Goal: Ask a question: Seek information or help from site administrators or community

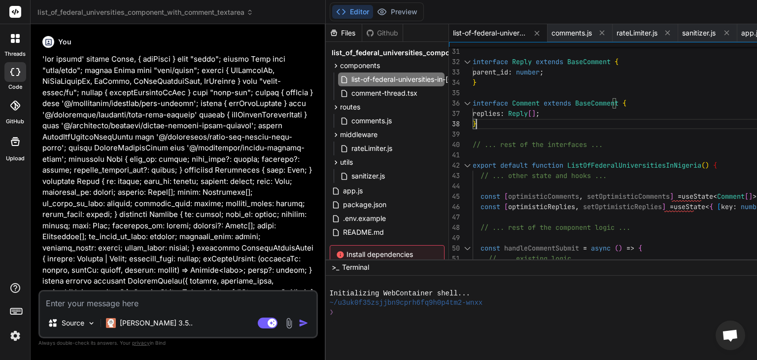
scroll to position [15855, 0]
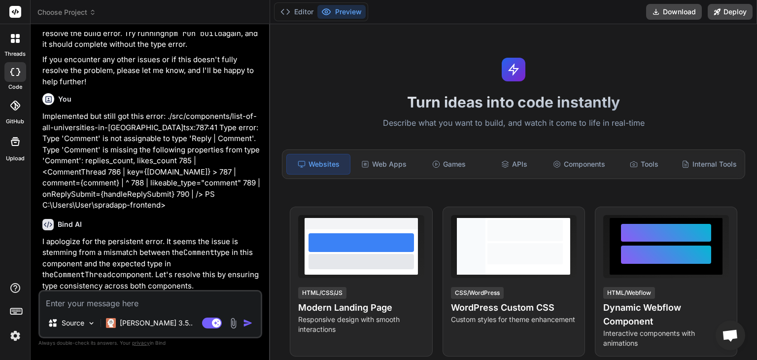
scroll to position [2523, 0]
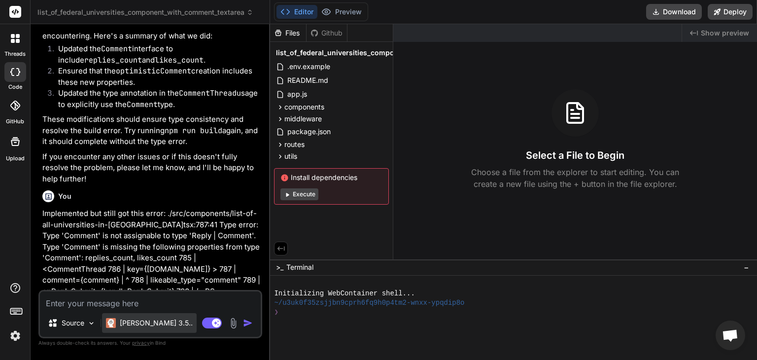
click at [160, 325] on div "[PERSON_NAME] 3.5.." at bounding box center [149, 323] width 95 height 20
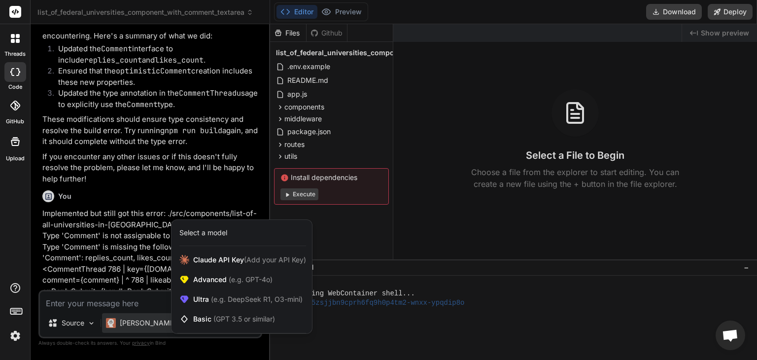
click at [120, 244] on div at bounding box center [378, 180] width 757 height 360
type textarea "x"
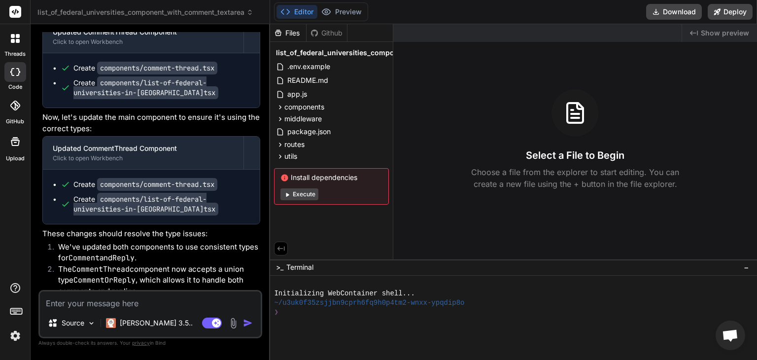
scroll to position [2996, 0]
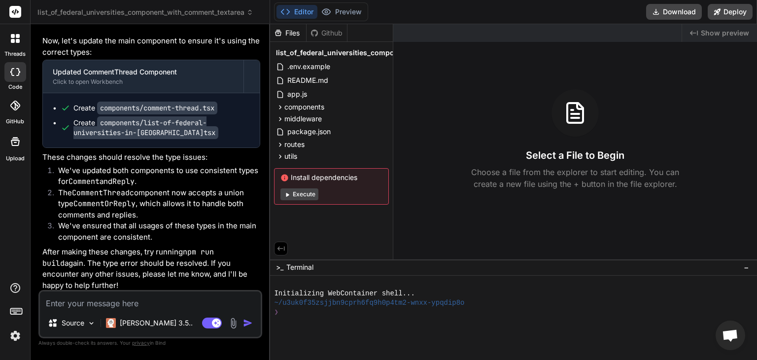
click at [112, 293] on textarea at bounding box center [150, 300] width 221 height 18
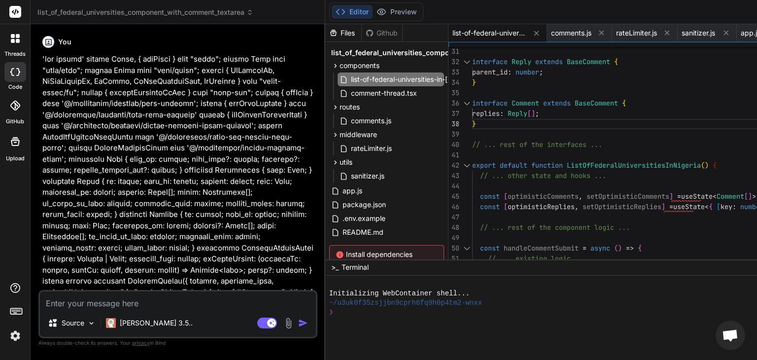
scroll to position [15855, 0]
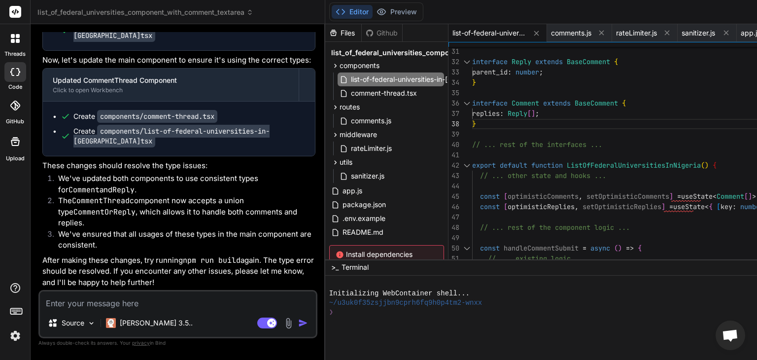
click at [178, 298] on textarea at bounding box center [178, 300] width 276 height 18
click at [172, 306] on textarea at bounding box center [178, 300] width 276 height 18
type textarea "K"
type textarea "x"
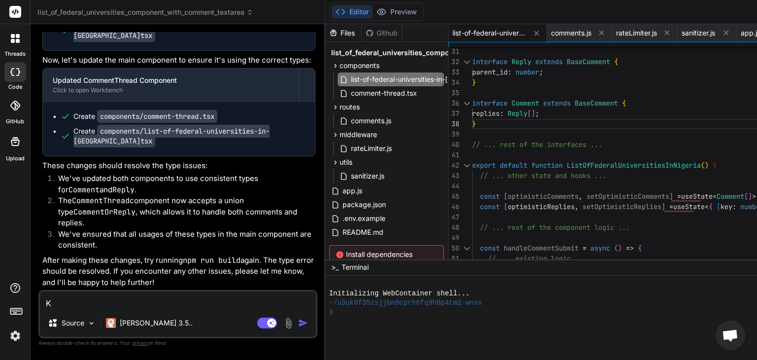
type textarea "Ki"
type textarea "x"
type textarea "Kin"
type textarea "x"
type textarea "Kind"
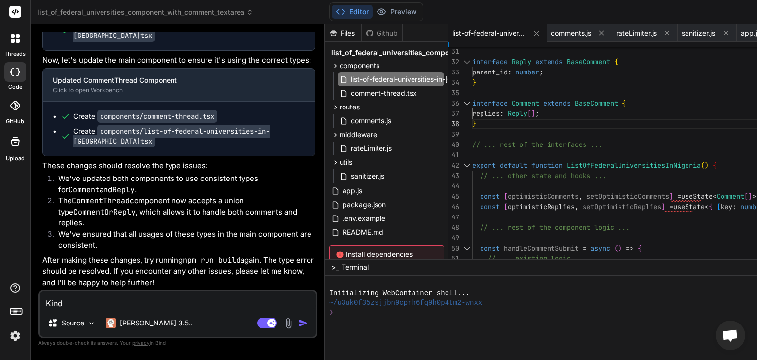
type textarea "x"
type textarea "Kindl"
type textarea "x"
type textarea "Kindly"
type textarea "x"
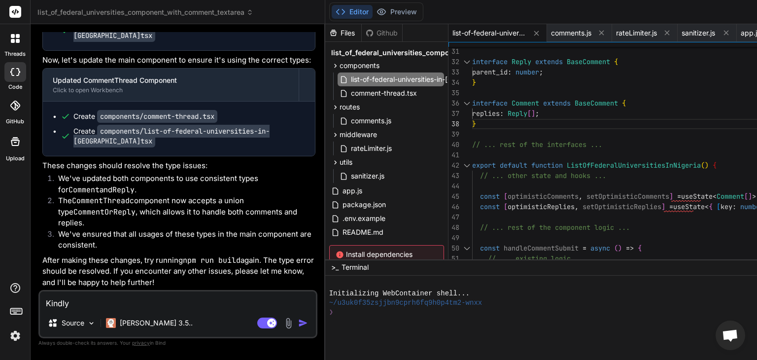
type textarea "Kindly"
type textarea "x"
type textarea "Kindly h"
type textarea "x"
type textarea "Kindly he"
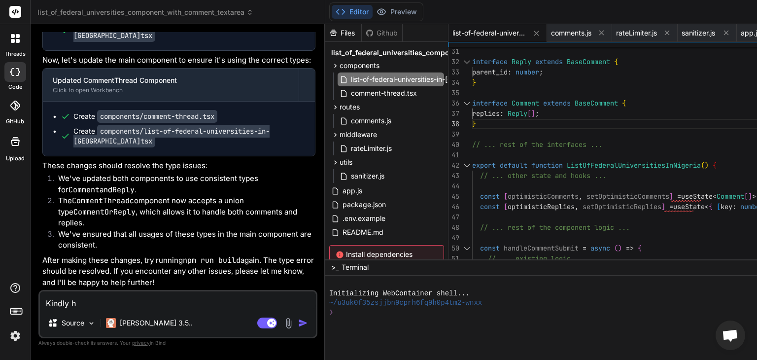
type textarea "x"
type textarea "Kindly hel"
type textarea "x"
type textarea "Kindly help"
type textarea "x"
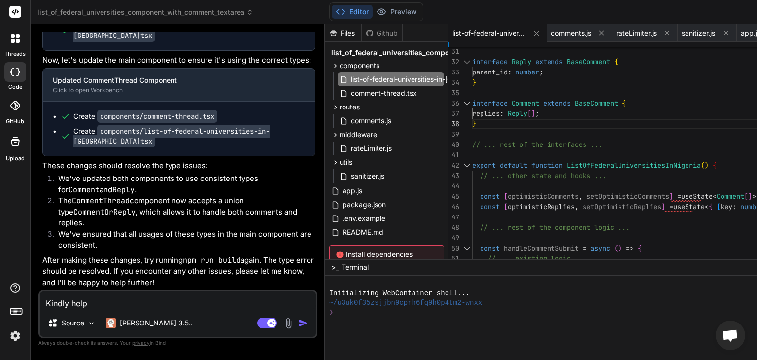
type textarea "Kindly help"
type textarea "x"
type textarea "Kindly help m"
type textarea "x"
type textarea "Kindly help me"
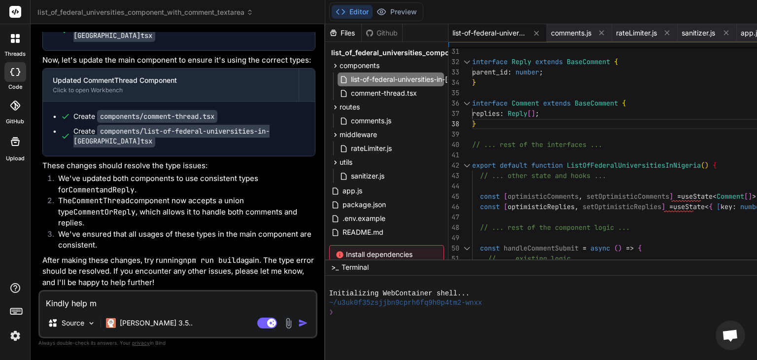
type textarea "x"
type textarea "Kindly help me"
type textarea "x"
type textarea "Kindly help me m"
type textarea "x"
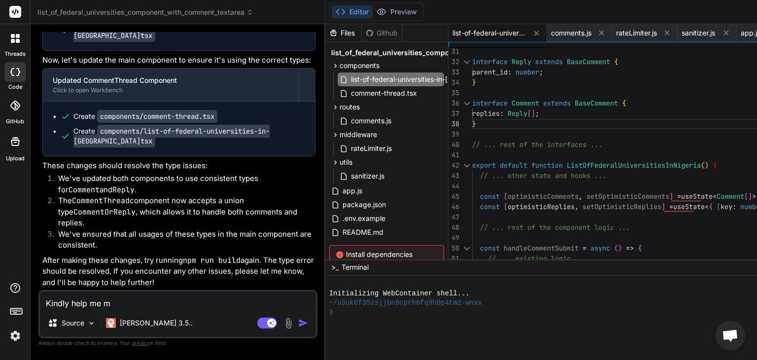
type textarea "Kindly help me mo"
type textarea "x"
type textarea "Kindly help me mod"
type textarea "x"
type textarea "Kindly help me modi"
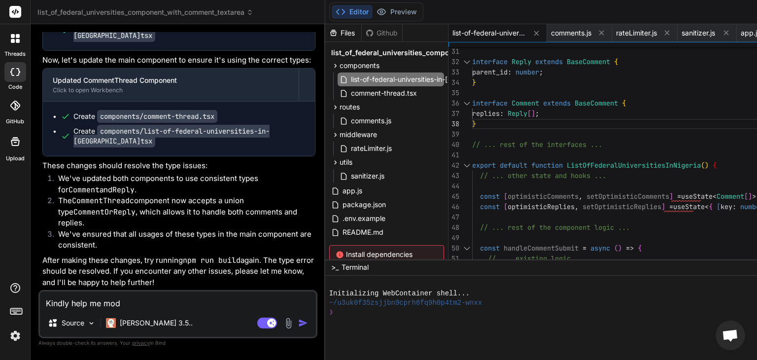
type textarea "x"
type textarea "Kindly help me modif"
type textarea "x"
type textarea "Kindly help me modify"
type textarea "x"
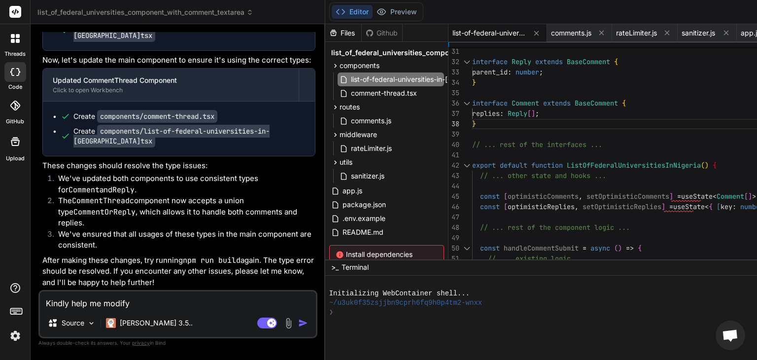
type textarea "Kindly help me modify"
type textarea "x"
type textarea "Kindly help me modify t"
type textarea "x"
type textarea "Kindly help me modify th"
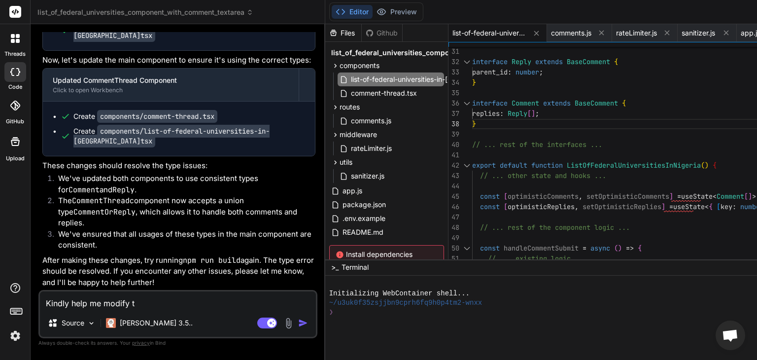
type textarea "x"
type textarea "Kindly help me modify the"
type textarea "x"
type textarea "Kindly help me modify the"
type textarea "x"
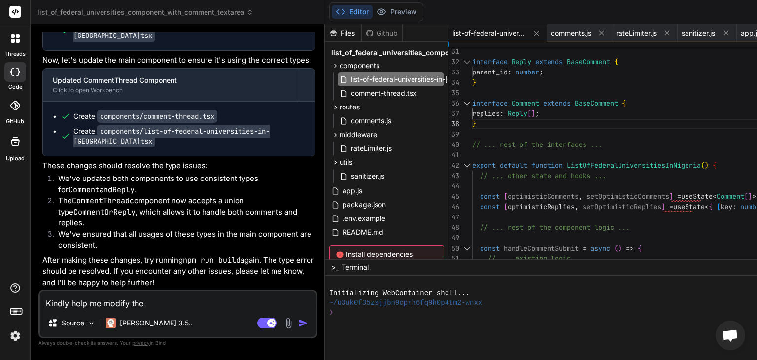
type textarea "Kindly help me modify the c"
type textarea "x"
type textarea "Kindly help me modify the co"
type textarea "x"
type textarea "Kindly help me modify the cod"
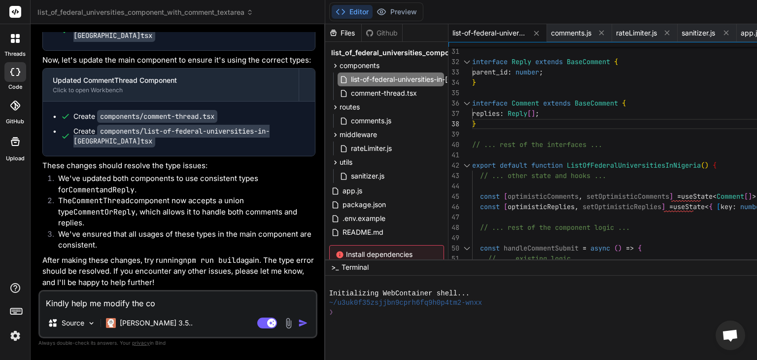
type textarea "x"
type textarea "Kindly help me modify the code"
type textarea "x"
type textarea "Kindly help me modify the code"
type textarea "x"
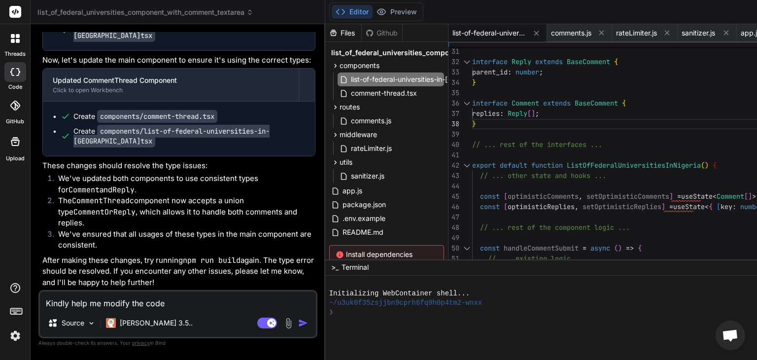
type textarea "Kindly help me modify the code b"
type textarea "x"
type textarea "Kindly help me modify the code be"
type textarea "x"
type textarea "Kindly help me modify the code bel"
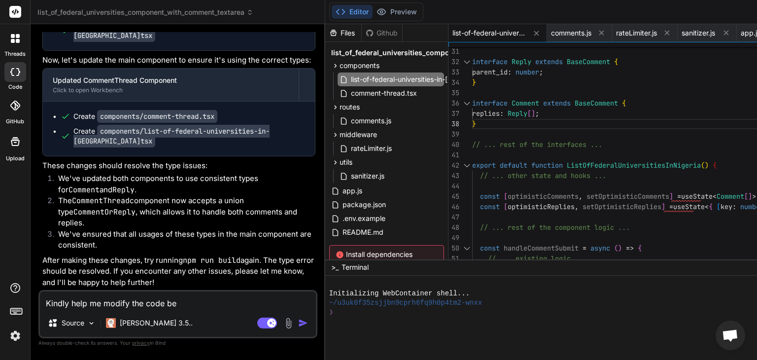
type textarea "x"
type textarea "Kindly help me modify the code belo"
type textarea "x"
type textarea "Kindly help me modify the code below"
type textarea "x"
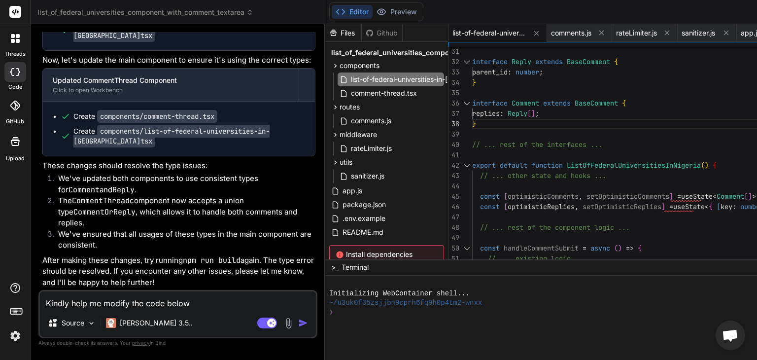
type textarea "Kindly help me modify the code below"
type textarea "x"
type textarea "Kindly help me modify the code below b"
type textarea "x"
type textarea "Kindly help me modify the code below by"
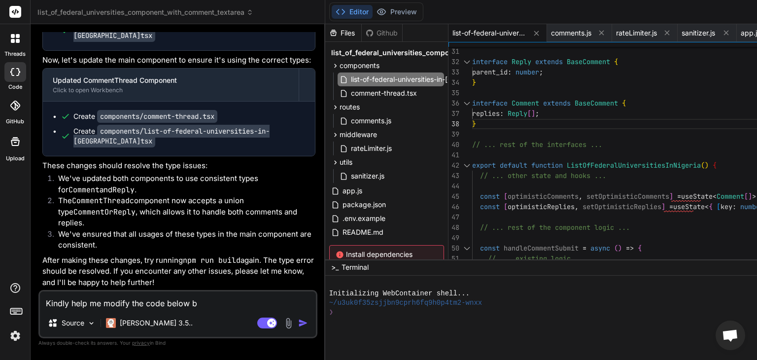
type textarea "x"
type textarea "Kindly help me modify the code below by"
type textarea "x"
type textarea "Kindly help me modify the code below by s"
type textarea "x"
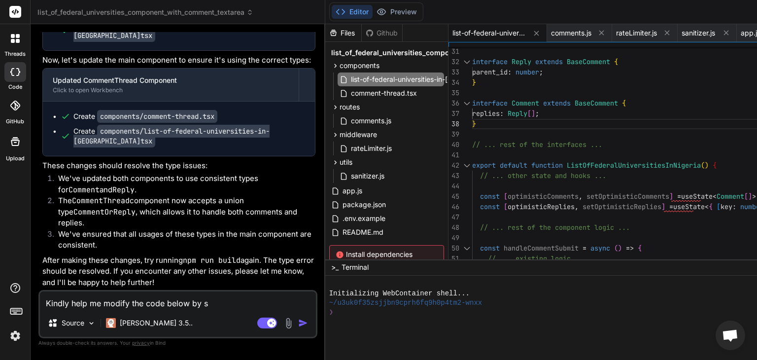
type textarea "Kindly help me modify the code below by"
type textarea "x"
type textarea "Kindly help me modify the code below by u"
type textarea "x"
type textarea "Kindly help me modify the code below by us"
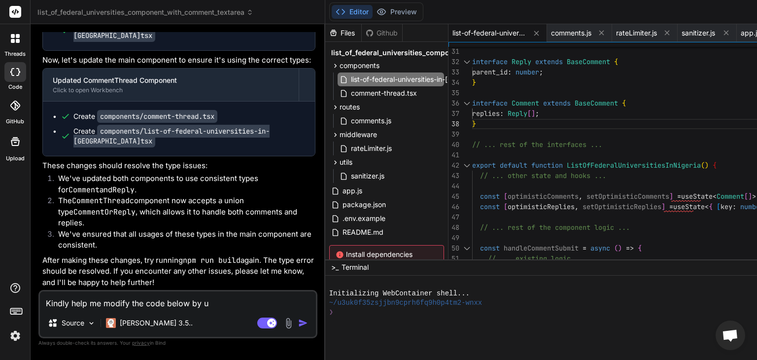
type textarea "x"
type textarea "Kindly help me modify the code below by usi"
type textarea "x"
type textarea "Kindly help me modify the code below by usin"
type textarea "x"
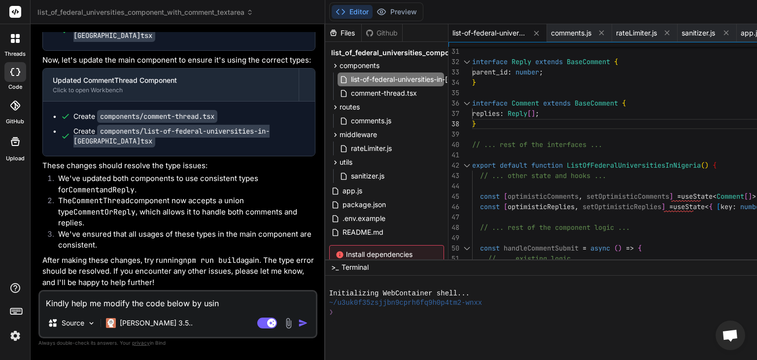
type textarea "Kindly help me modify the code below by using"
type textarea "x"
type textarea "Kindly help me modify the code below by using"
type textarea "x"
type textarea "Kindly help me modify the code below by using t"
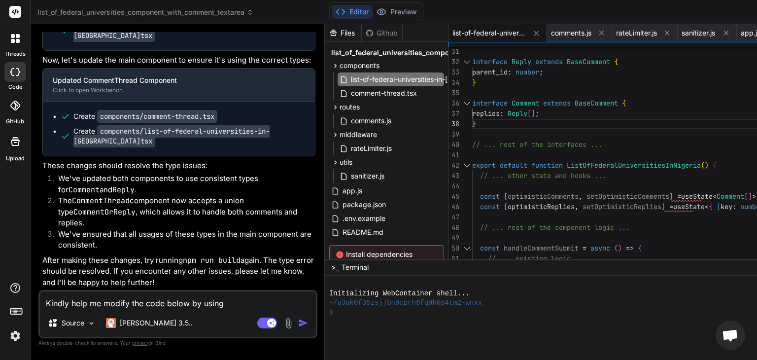
type textarea "x"
type textarea "Kindly help me modify the code below by using ta"
type textarea "x"
type textarea "Kindly help me modify the code below by using tan"
type textarea "x"
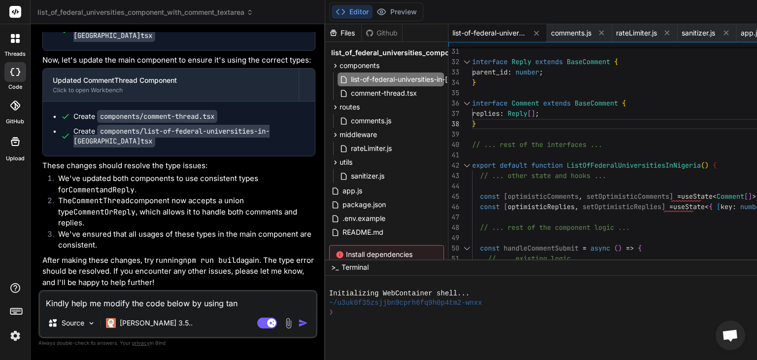
type textarea "Kindly help me modify the code below by using tans"
type textarea "x"
type textarea "Kindly help me modify the code below by using tanst"
type textarea "x"
type textarea "Kindly help me modify the code below by using tansta"
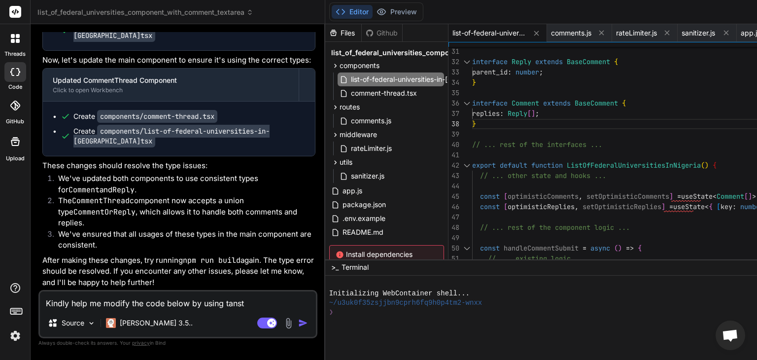
type textarea "x"
type textarea "Kindly help me modify the code below by using tanstac"
type textarea "x"
type textarea "Kindly help me modify the code below by using tanstack"
type textarea "x"
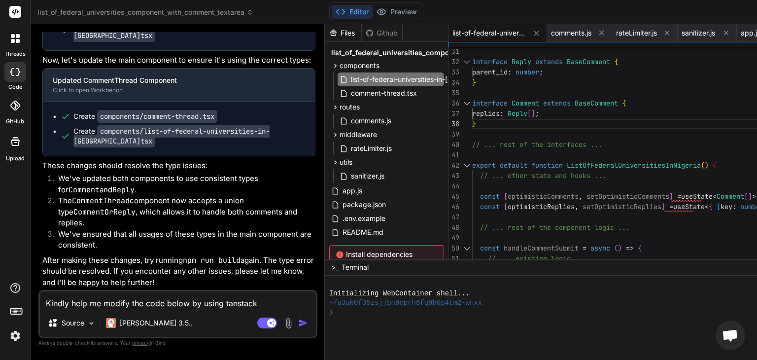
type textarea "Kindly help me modify the code below by using tanstack"
type textarea "x"
type textarea "Kindly help me modify the code below by using tanstack r"
type textarea "x"
type textarea "Kindly help me modify the code below by using tanstack re"
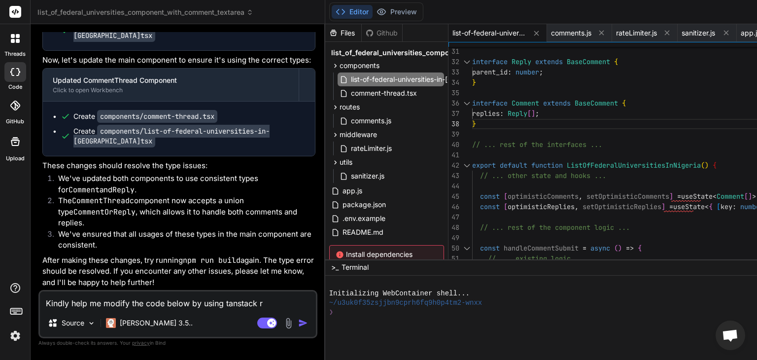
type textarea "x"
type textarea "Kindly help me modify the code below by using tanstack rea"
type textarea "x"
type textarea "Kindly help me modify the code below by using tanstack reac"
type textarea "x"
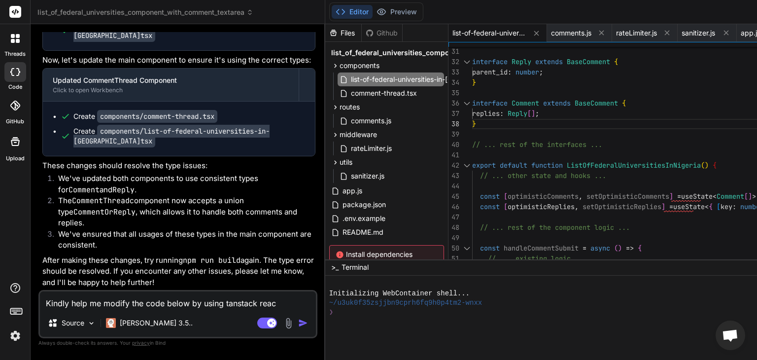
type textarea "Kindly help me modify the code below by using tanstack react"
type textarea "x"
type textarea "Kindly help me modify the code below by using tanstack react"
type textarea "x"
type textarea "Kindly help me modify the code below by using tanstack react q"
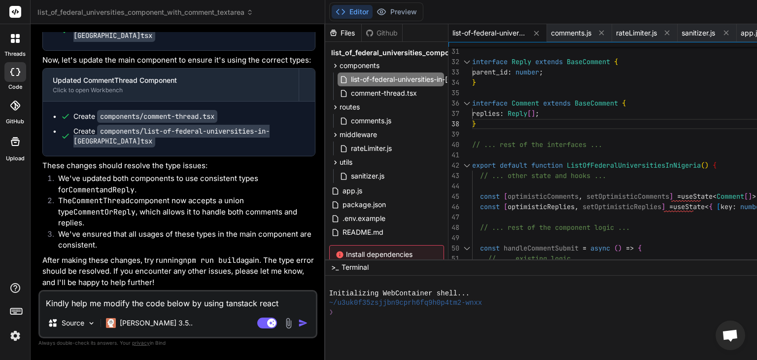
type textarea "x"
type textarea "Kindly help me modify the code below by using tanstack react qu"
type textarea "x"
type textarea "Kindly help me modify the code below by using tanstack react que"
type textarea "x"
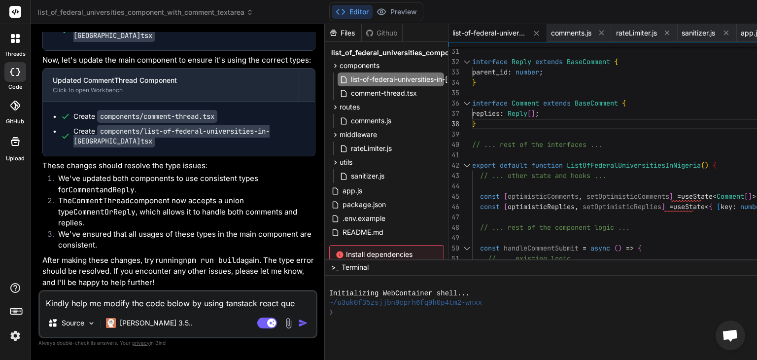
type textarea "Kindly help me modify the code below by using tanstack react quer"
type textarea "x"
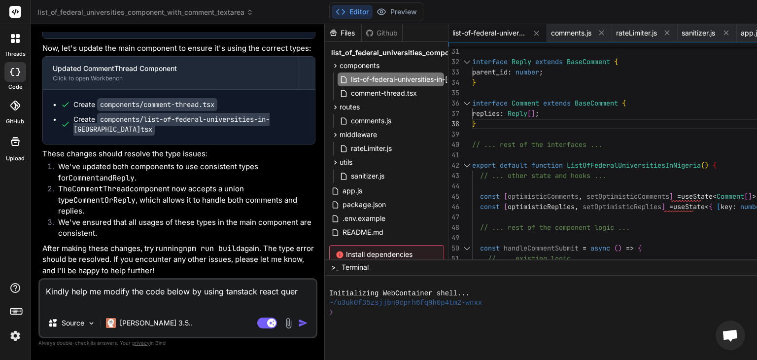
type textarea "Kindly help me modify the code below by using tanstack react query"
type textarea "x"
type textarea "Kindly help me modify the code below by using tanstack react query"
type textarea "x"
type textarea "Kindly help me modify the code below by using tanstack react query f"
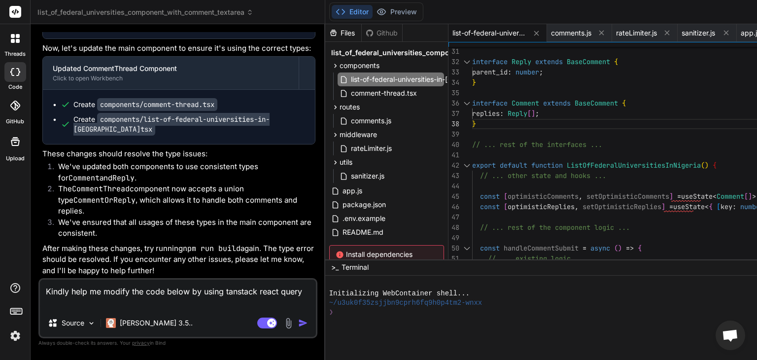
type textarea "x"
type textarea "Kindly help me modify the code below by using tanstack react query fo"
type textarea "x"
type textarea "Kindly help me modify the code below by using tanstack react query for"
type textarea "x"
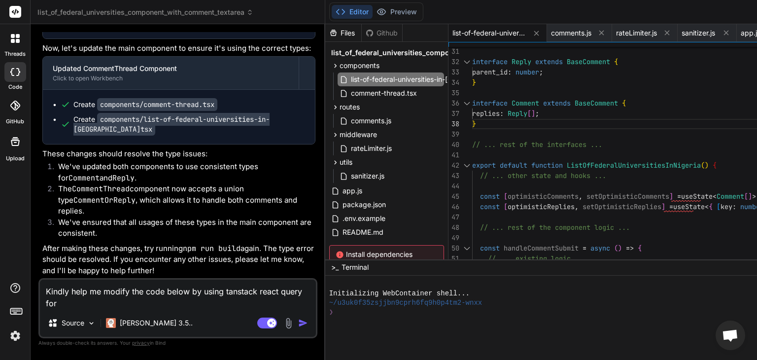
type textarea "Kindly help me modify the code below by using tanstack react query for"
type textarea "x"
type textarea "Kindly help me modify the code below by using tanstack react query for a"
type textarea "x"
type textarea "Kindly help me modify the code below by using tanstack react query for al"
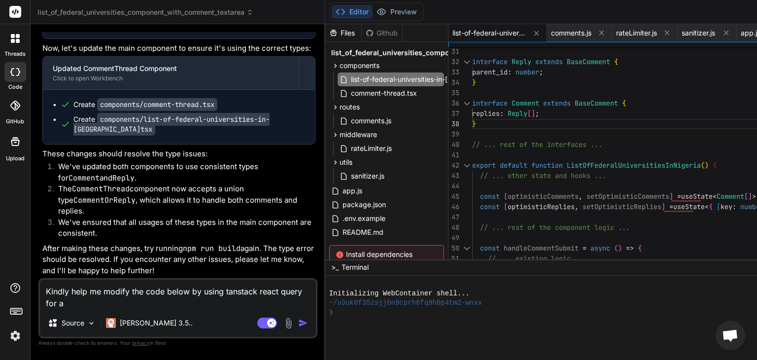
type textarea "x"
type textarea "Kindly help me modify the code below by using tanstack react query for all"
type textarea "x"
type textarea "Kindly help me modify the code below by using tanstack react query for all"
type textarea "x"
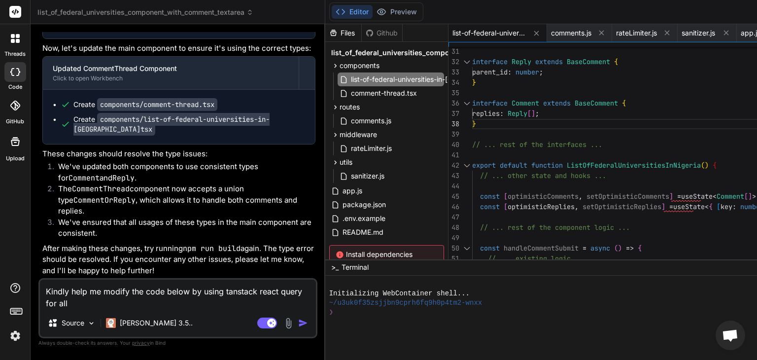
type textarea "Kindly help me modify the code below by using tanstack react query for all r"
type textarea "x"
type textarea "Kindly help me modify the code below by using tanstack react query for all re"
type textarea "x"
type textarea "Kindly help me modify the code below by using tanstack react query for all req"
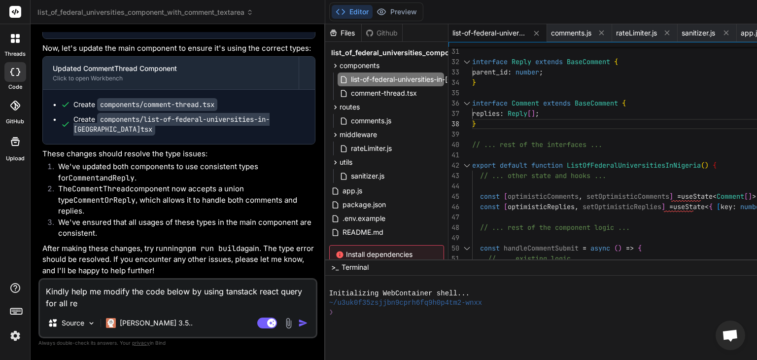
type textarea "x"
type textarea "Kindly help me modify the code below by using tanstack react query for all requ"
type textarea "x"
type textarea "Kindly help me modify the code below by using tanstack react query for all reque"
type textarea "x"
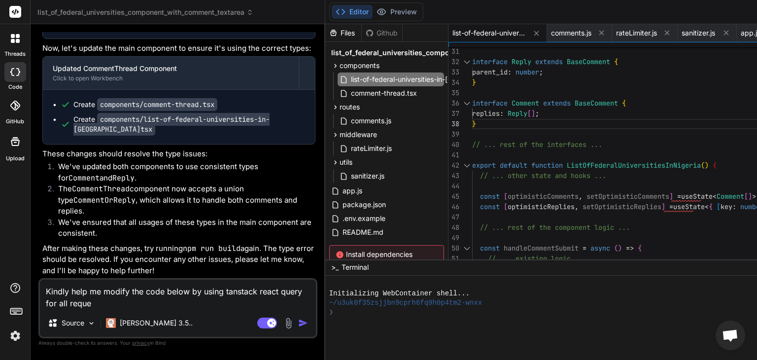
type textarea "Kindly help me modify the code below by using tanstack react query for all requ…"
type textarea "x"
type textarea "Kindly help me modify the code below by using tanstack react query for all requ…"
type textarea "x"
type textarea "Kindly help me modify the code below by using tanstack react query for all requ…"
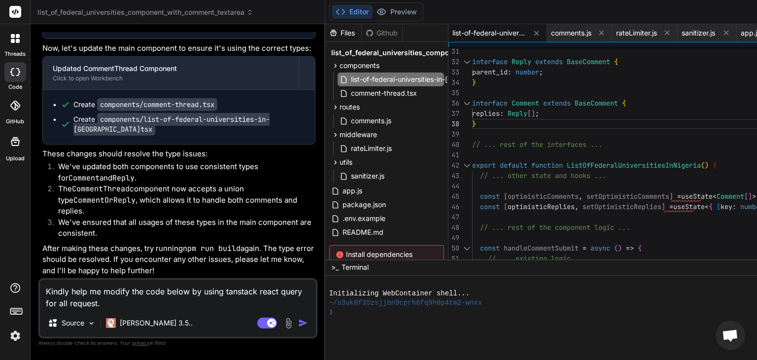
type textarea "x"
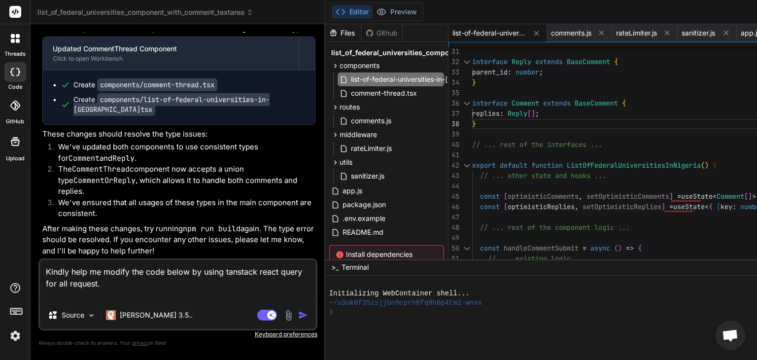
type textarea "Kindly help me modify the code below by using tanstack react query for all requ…"
type textarea "x"
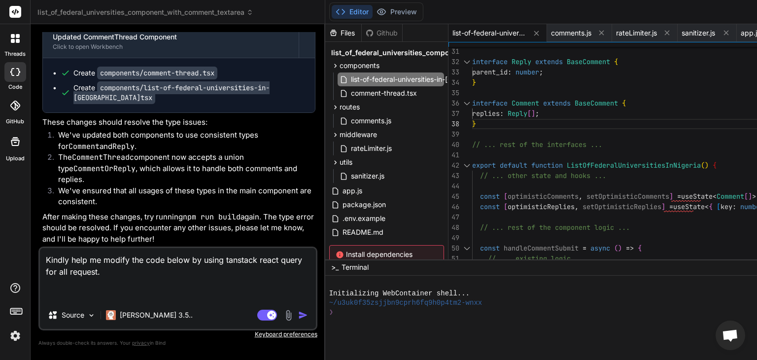
paste textarea "'use client'; import React, { useEffect, useState } from 'react'; import { BsX …"
type textarea "Kindly help me modify the code below by using tanstack react query for all requ…"
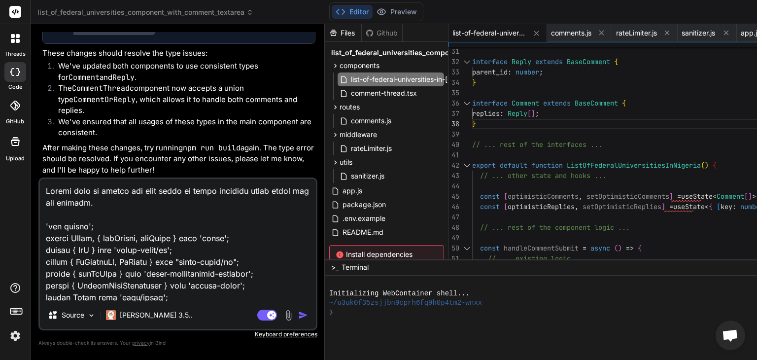
scroll to position [18671, 0]
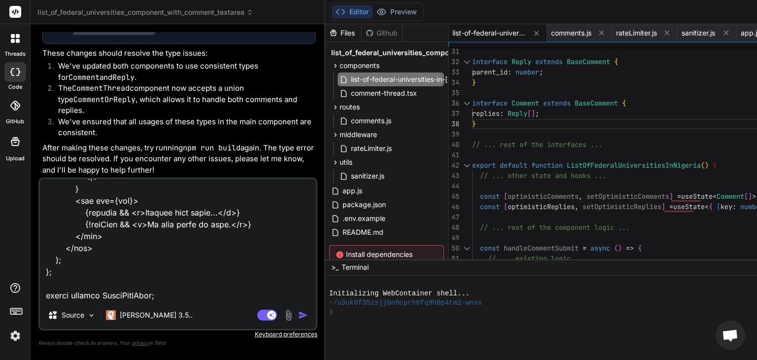
type textarea "x"
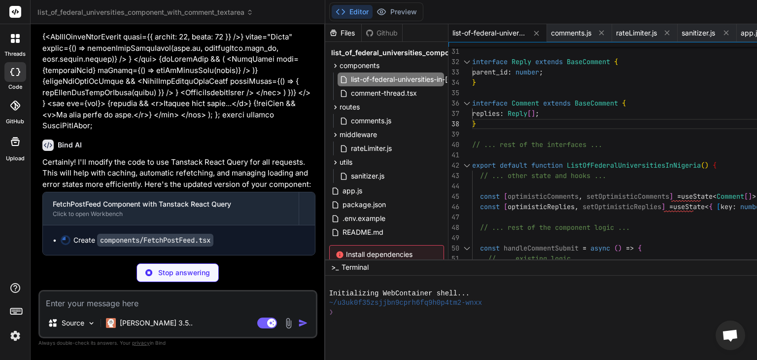
scroll to position [22953, 0]
type textarea "x"
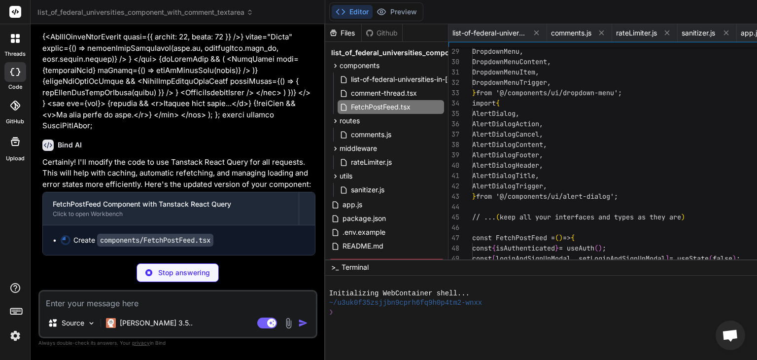
scroll to position [0, 353]
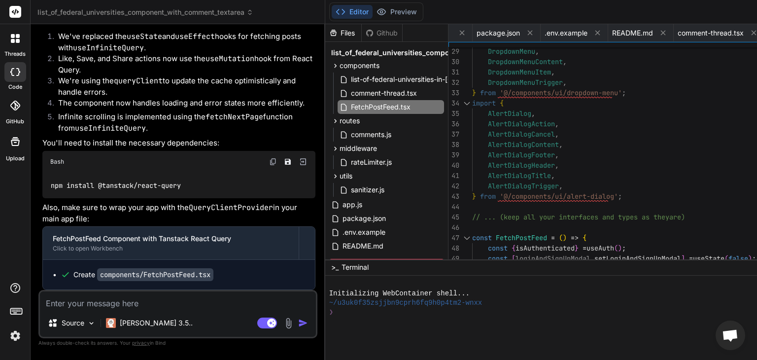
type textarea "x"
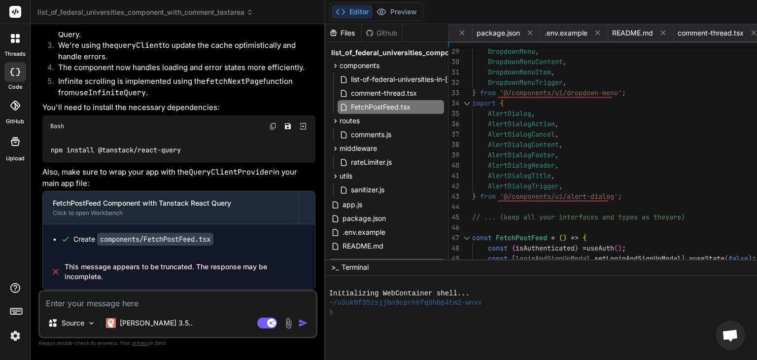
scroll to position [0, 0]
type textarea "'use client'; import React, { useState, useEffect } from 'react'; import { useI…"
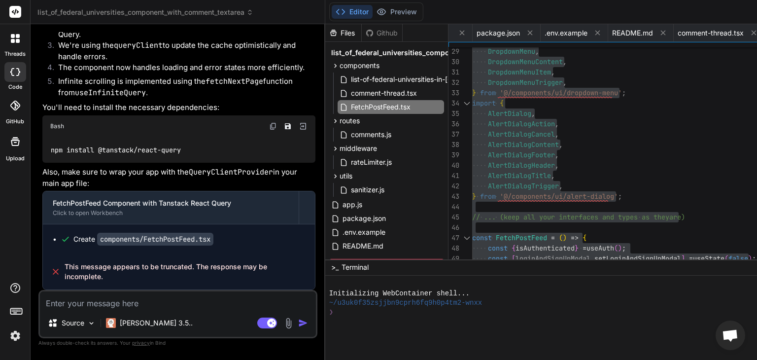
click at [100, 307] on textarea at bounding box center [178, 300] width 276 height 18
type textarea "P"
type textarea "x"
type textarea "Pl"
type textarea "x"
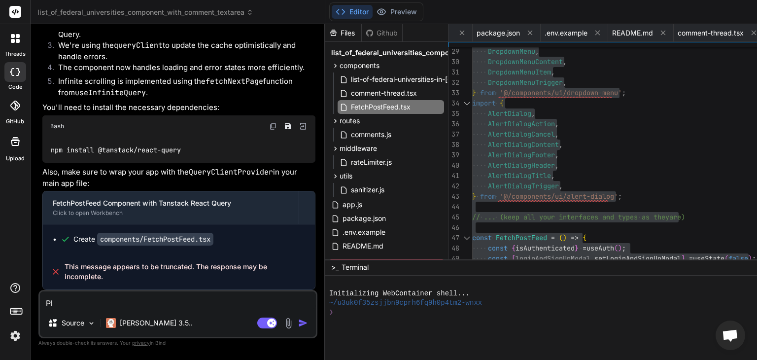
type textarea "Ple"
type textarea "x"
type textarea "Plea"
type textarea "x"
type textarea "Pleas"
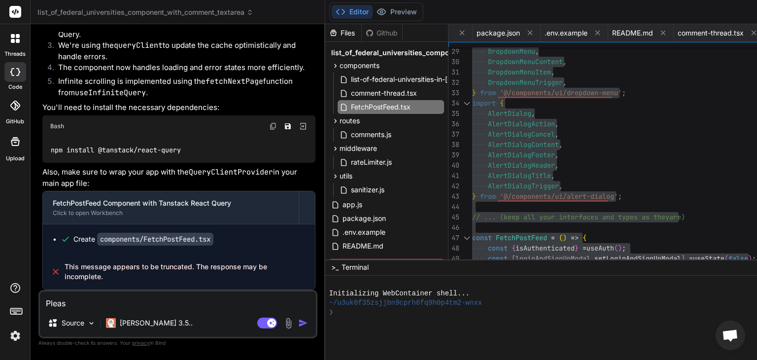
type textarea "x"
type textarea "Please"
type textarea "x"
type textarea "Please"
type textarea "x"
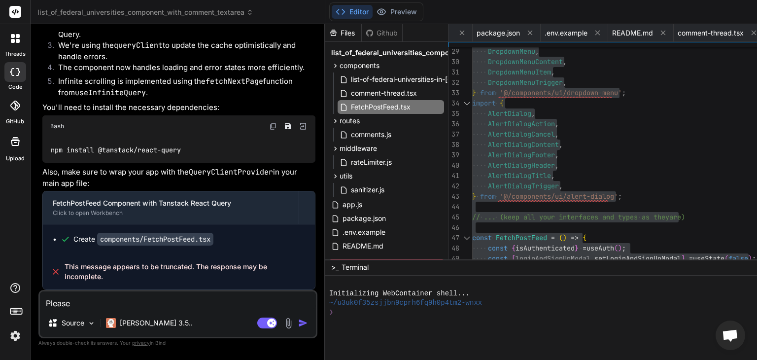
type textarea "Please h"
type textarea "x"
type textarea "Please he"
type textarea "x"
type textarea "Please hel"
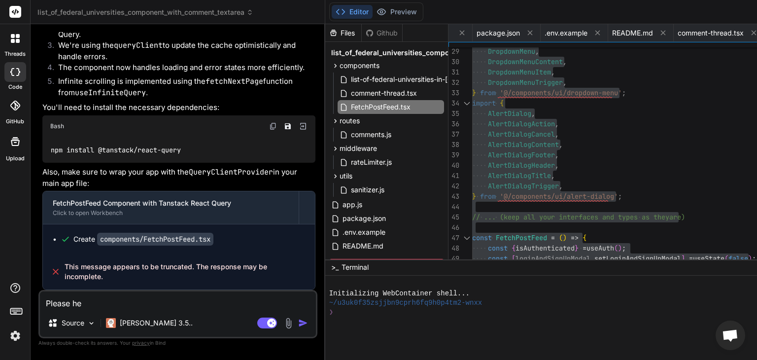
type textarea "x"
type textarea "Please help"
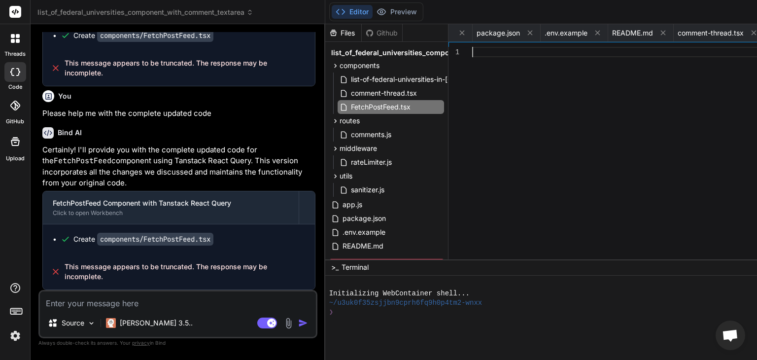
click at [489, 193] on div at bounding box center [661, 155] width 378 height 217
click at [198, 301] on textarea at bounding box center [178, 300] width 276 height 18
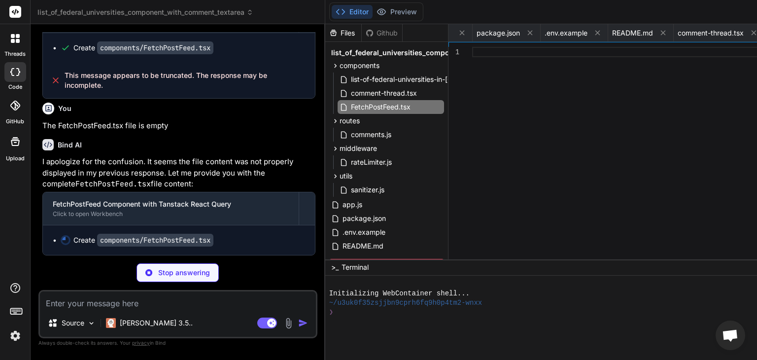
scroll to position [23690, 0]
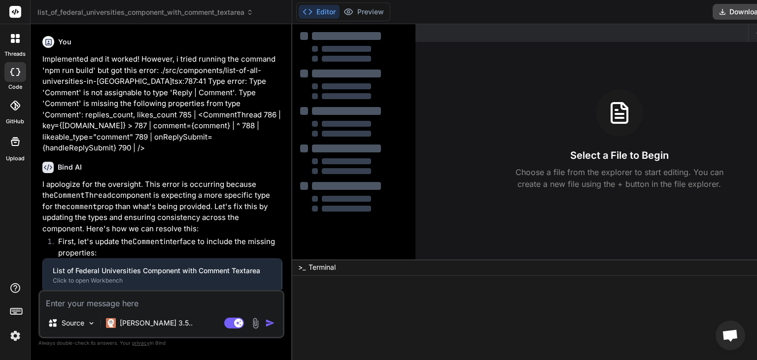
type textarea "x"
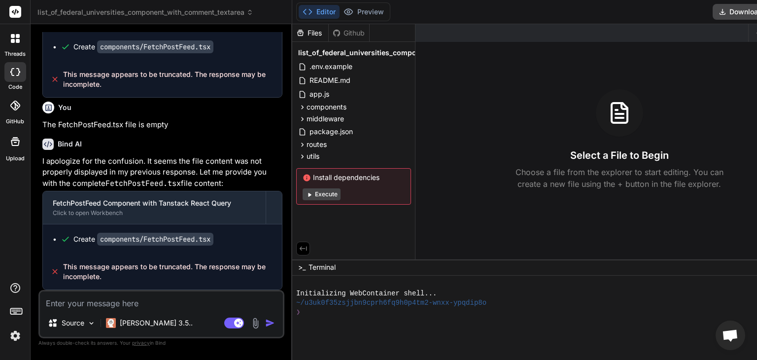
scroll to position [9245, 0]
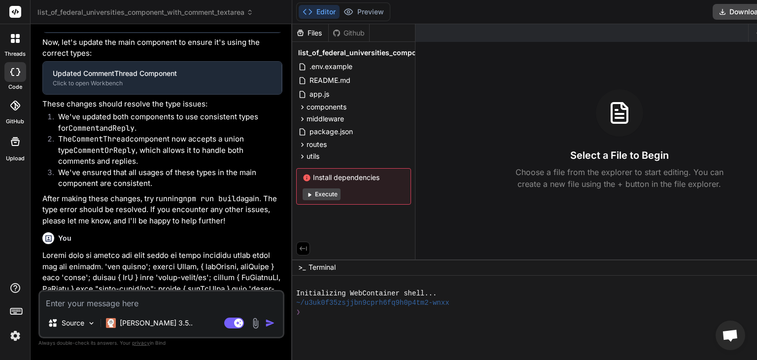
type textarea "x"
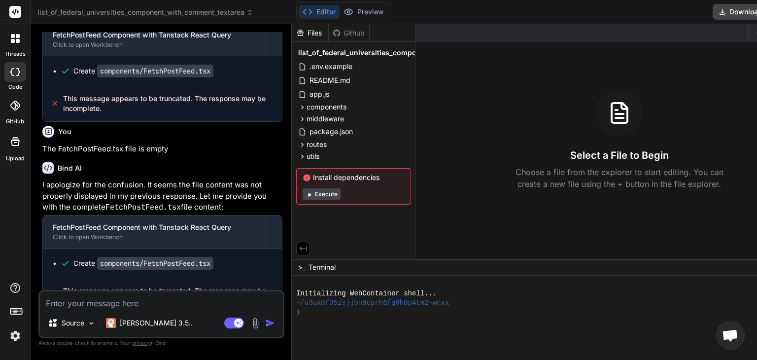
scroll to position [9245, 0]
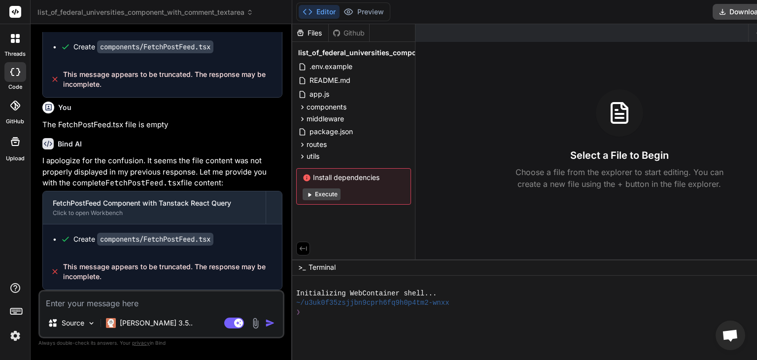
click at [117, 302] on textarea at bounding box center [161, 300] width 243 height 18
click at [163, 303] on textarea at bounding box center [161, 300] width 243 height 18
click at [137, 298] on textarea at bounding box center [161, 300] width 243 height 18
type textarea "I"
type textarea "x"
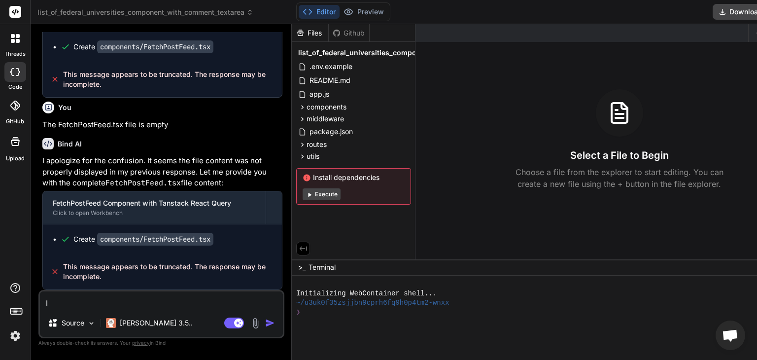
type textarea "I"
type textarea "x"
type textarea "I s"
type textarea "x"
type textarea "I st"
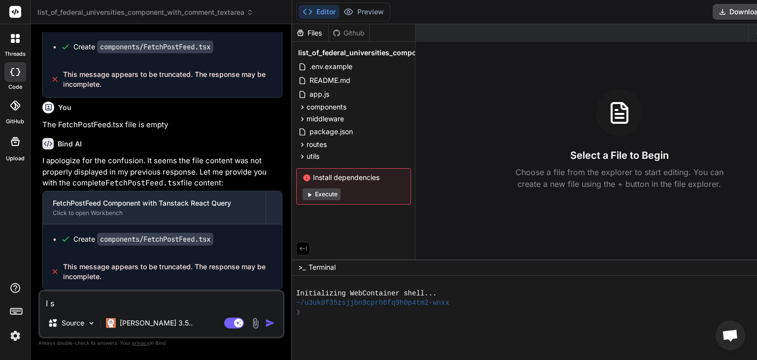
type textarea "x"
type textarea "I sti"
type textarea "x"
type textarea "I stil"
type textarea "x"
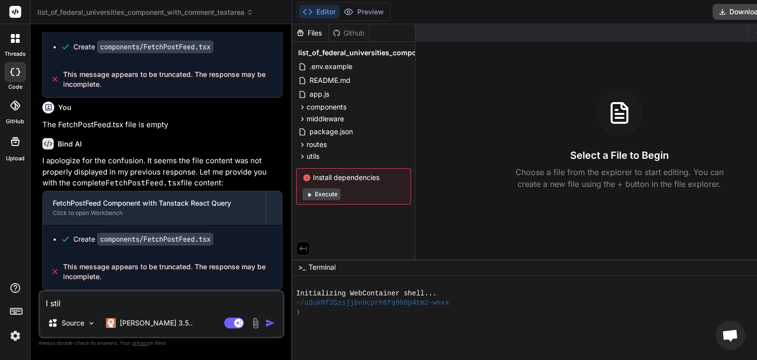
type textarea "I still"
type textarea "x"
type textarea "I still"
type textarea "x"
type textarea "I still d"
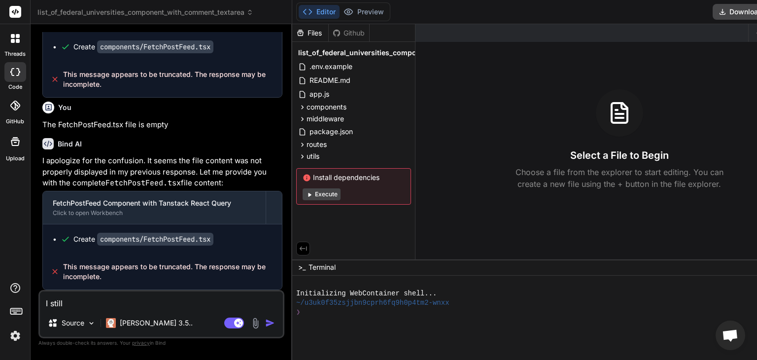
type textarea "x"
type textarea "I still di"
type textarea "x"
type textarea "I still did"
type textarea "x"
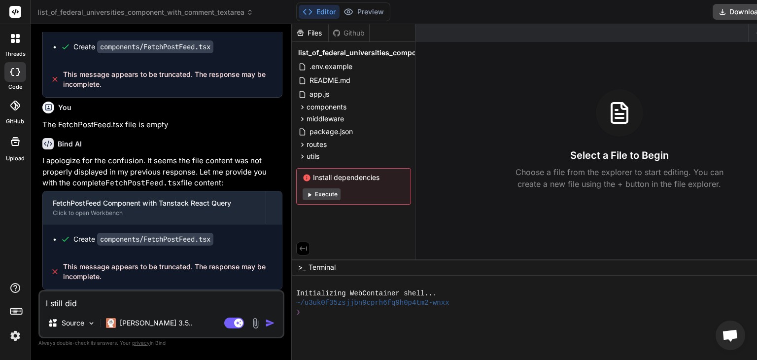
type textarea "I still didn"
type textarea "x"
type textarea "I still didn'"
type textarea "x"
type textarea "I still didn't"
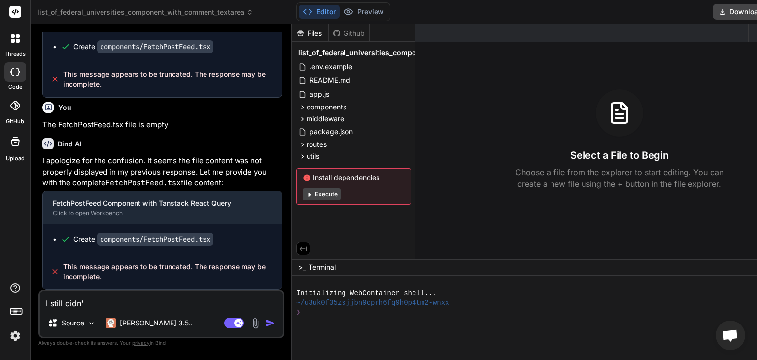
type textarea "x"
type textarea "I still didn't"
type textarea "x"
type textarea "I still didn't g"
type textarea "x"
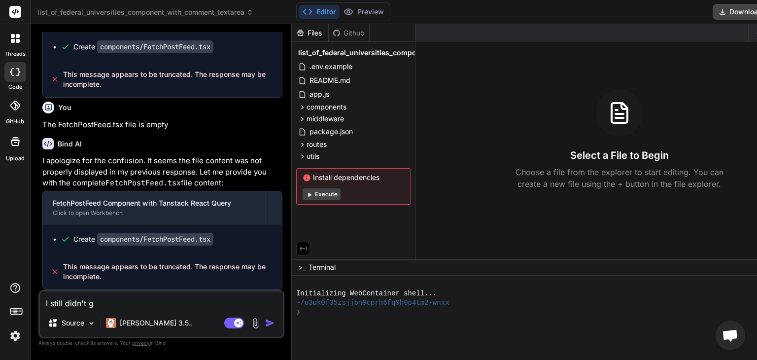
type textarea "I still didn't ge"
type textarea "x"
type textarea "I still didn't get"
type textarea "x"
type textarea "I still didn't get"
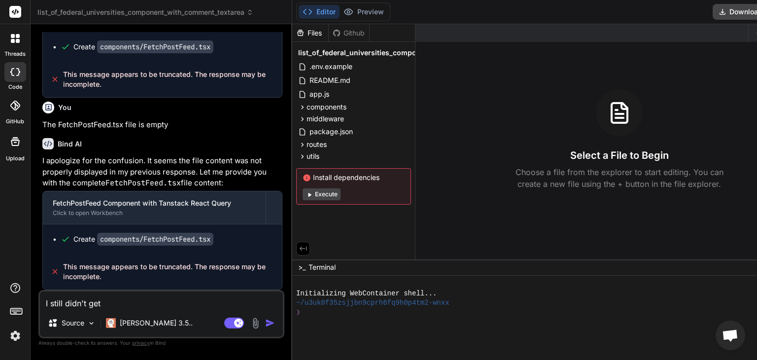
type textarea "x"
type textarea "I still didn't get a"
type textarea "x"
type textarea "I still didn't get a"
type textarea "x"
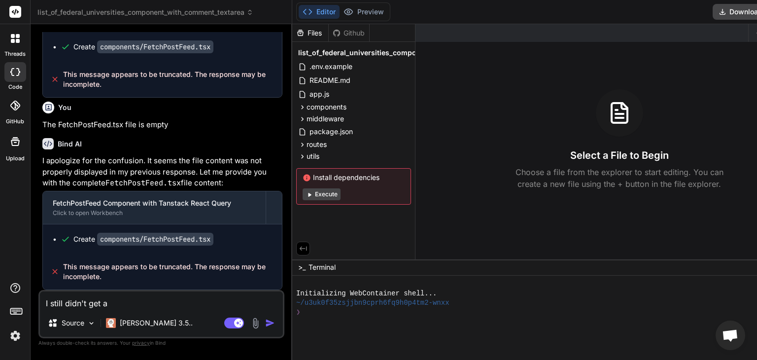
type textarea "I still didn't get a r"
type textarea "x"
type textarea "I still didn't get a re"
type textarea "x"
type textarea "I still didn't get a res"
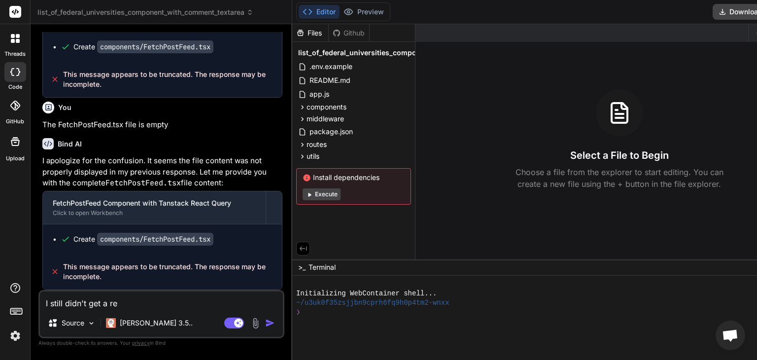
type textarea "x"
type textarea "I still didn't get a resp"
type textarea "x"
type textarea "I still didn't get a respo"
type textarea "x"
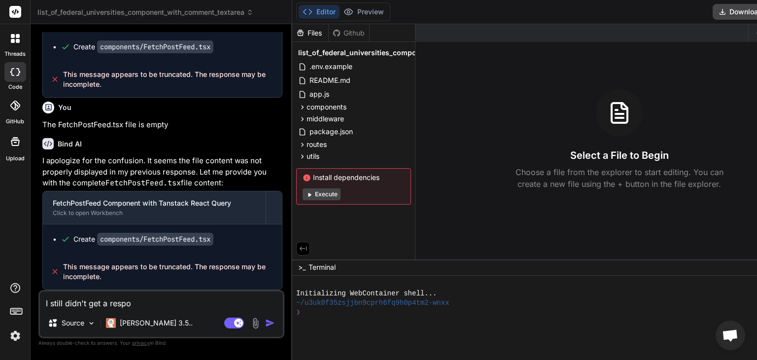
type textarea "I still didn't get a respon"
type textarea "x"
type textarea "I still didn't get a respons"
type textarea "x"
type textarea "I still didn't get a response"
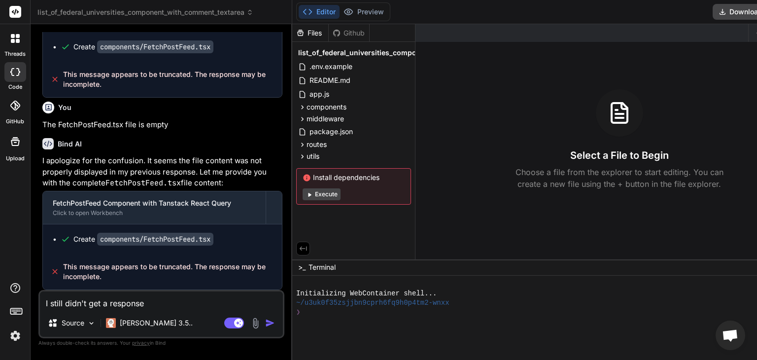
type textarea "x"
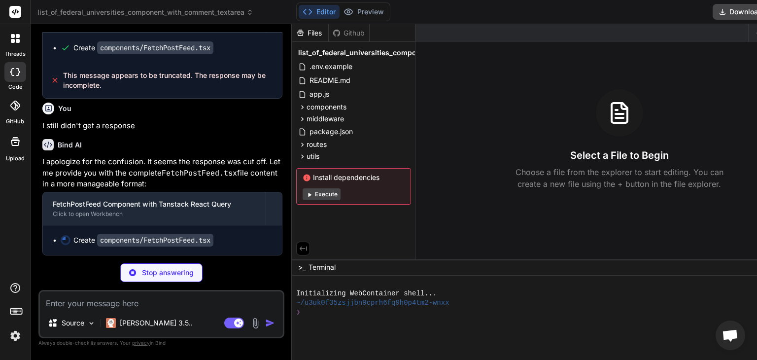
scroll to position [9402, 0]
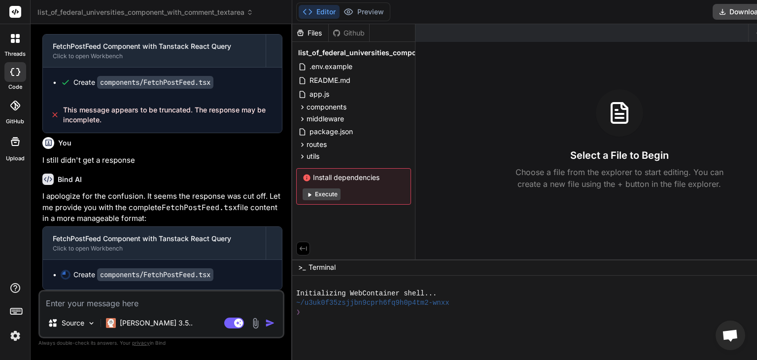
type textarea "x"
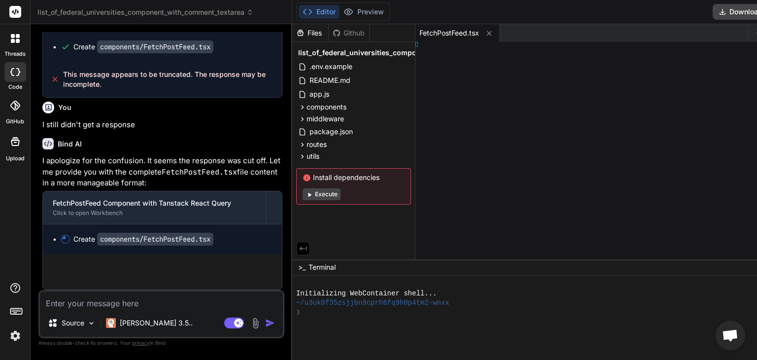
scroll to position [9436, 0]
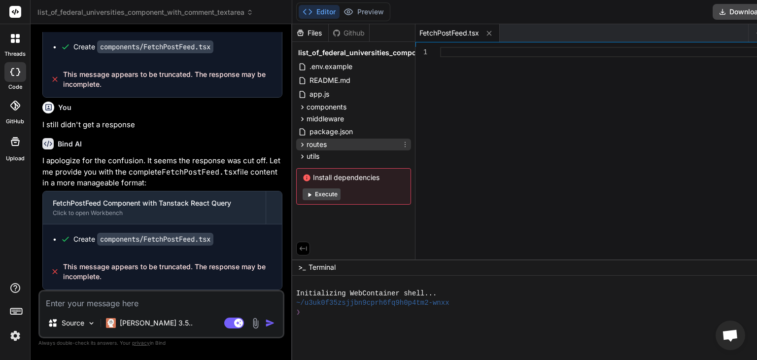
click at [298, 146] on icon at bounding box center [302, 144] width 8 height 8
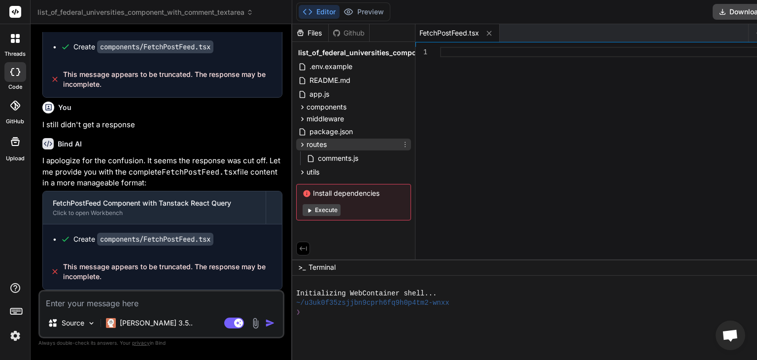
drag, startPoint x: 327, startPoint y: 155, endPoint x: 297, endPoint y: 143, distance: 32.1
click at [297, 143] on div "routes comments.js" at bounding box center [353, 152] width 115 height 28
click at [298, 143] on icon at bounding box center [302, 144] width 8 height 8
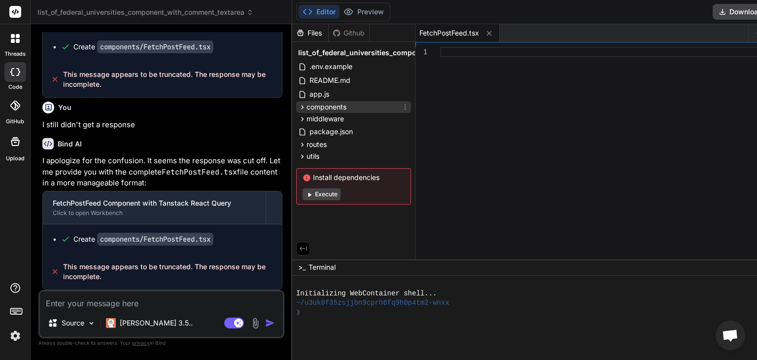
click at [298, 103] on icon at bounding box center [302, 107] width 8 height 8
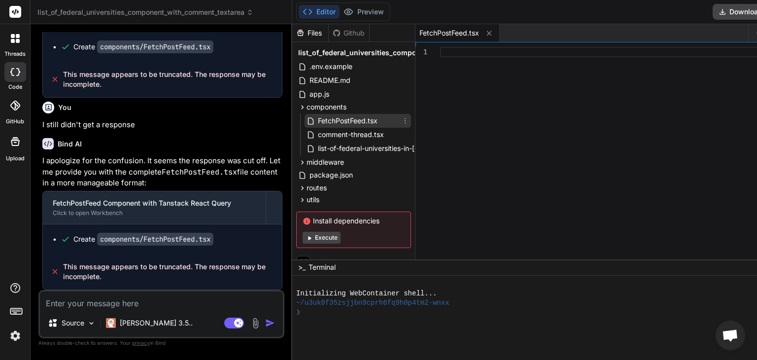
click at [341, 119] on span "FetchPostFeed.tsx" at bounding box center [348, 121] width 62 height 12
click at [487, 47] on div at bounding box center [608, 155] width 337 height 217
click at [142, 301] on textarea at bounding box center [161, 300] width 243 height 18
type textarea "W"
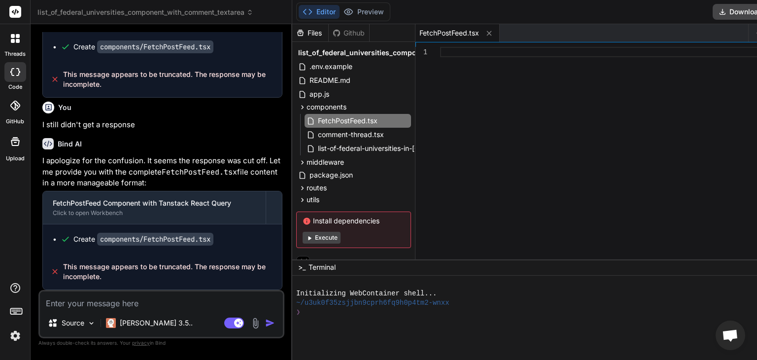
type textarea "x"
type textarea "Wh"
type textarea "x"
type textarea "Wha"
type textarea "x"
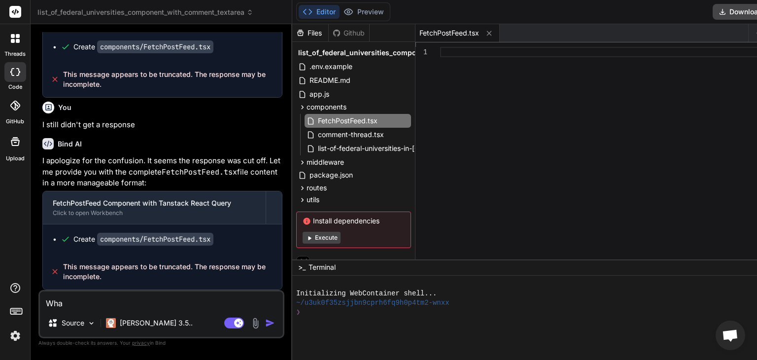
type textarea "What"
type textarea "x"
type textarea "What"
type textarea "x"
type textarea "What i"
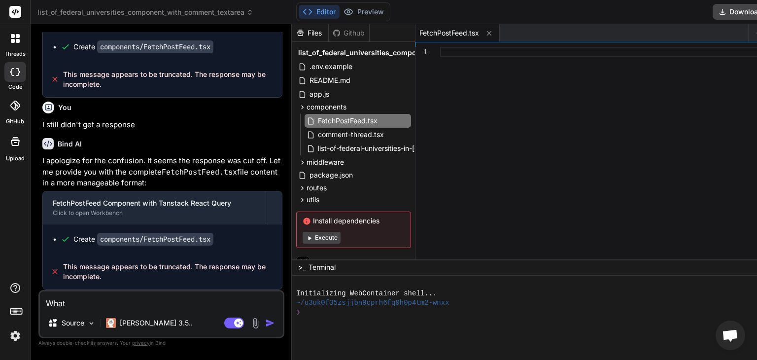
type textarea "x"
type textarea "What is"
type textarea "x"
type textarea "What is"
type textarea "x"
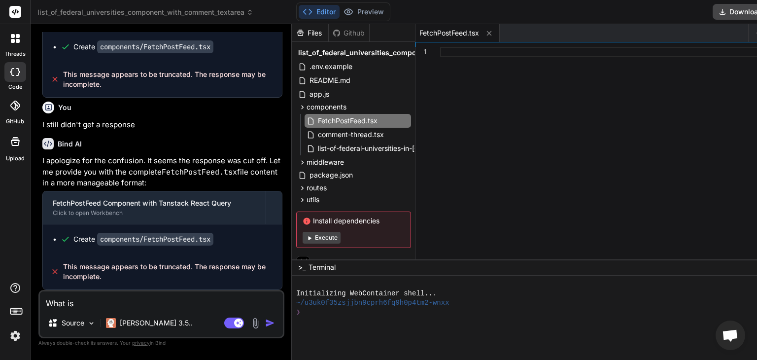
type textarea "What is h"
type textarea "x"
type textarea "What is ha"
type textarea "x"
type textarea "What is hap"
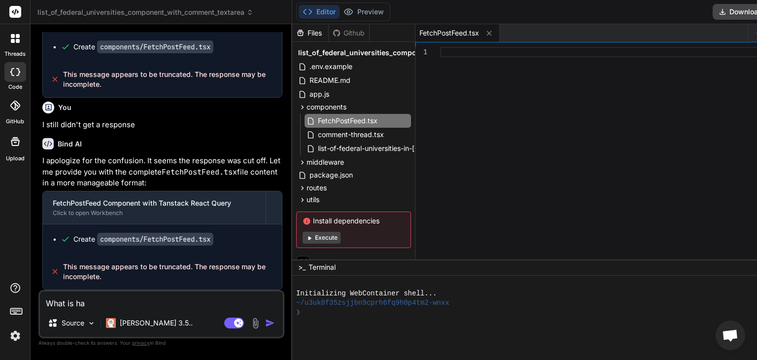
type textarea "x"
type textarea "What is happ"
type textarea "x"
type textarea "What is [PERSON_NAME]"
type textarea "x"
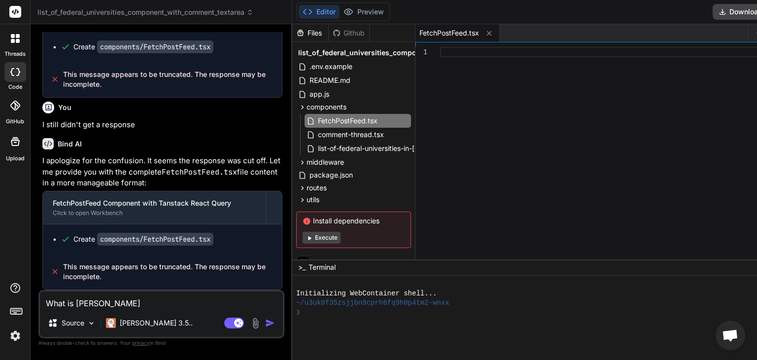
type textarea "What is happen"
type textarea "x"
type textarea "What is happeni"
type textarea "x"
type textarea "What is happenin"
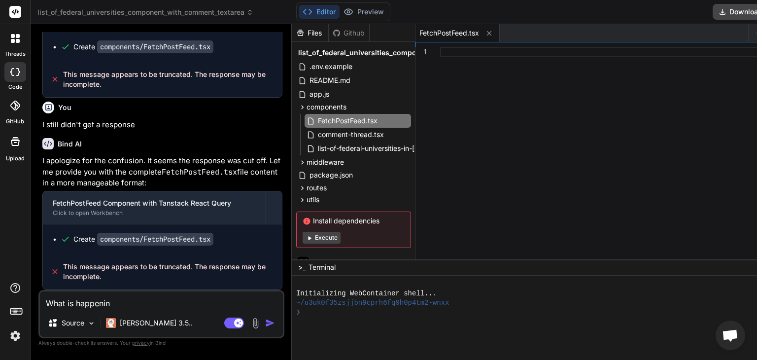
type textarea "x"
type textarea "What is happening"
type textarea "x"
type textarea "What is happening"
type textarea "x"
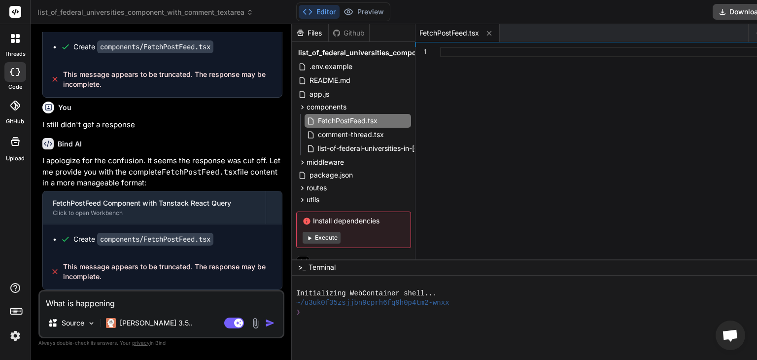
type textarea "What is happening n"
type textarea "x"
type textarea "What is happening no"
type textarea "x"
type textarea "What is happening now"
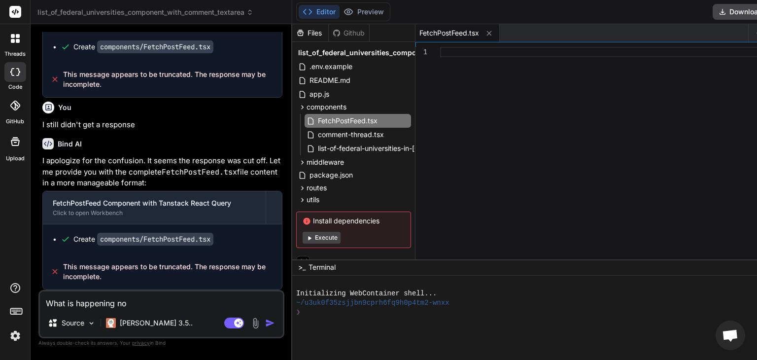
type textarea "x"
type textarea "What is happening now?"
type textarea "x"
type textarea "What is happening now?"
type textarea "x"
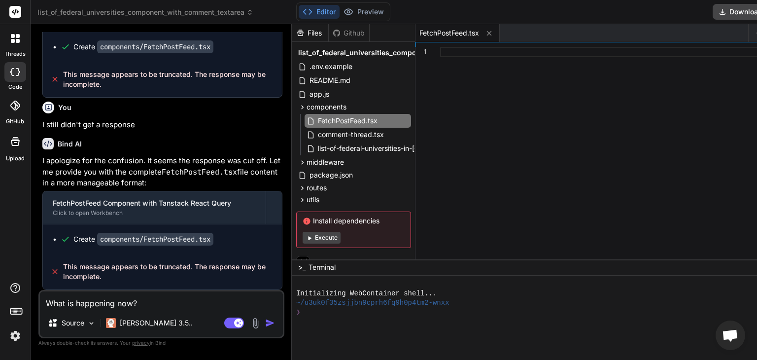
type textarea "What is happening now? D"
type textarea "x"
type textarea "What is happening now? Do"
type textarea "x"
type textarea "What is happening now? Do"
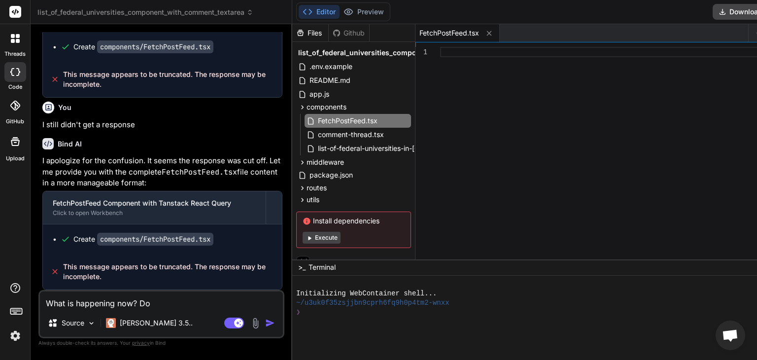
type textarea "x"
type textarea "What is happening now? Do t"
type textarea "x"
type textarea "What is happening now? Do th"
type textarea "x"
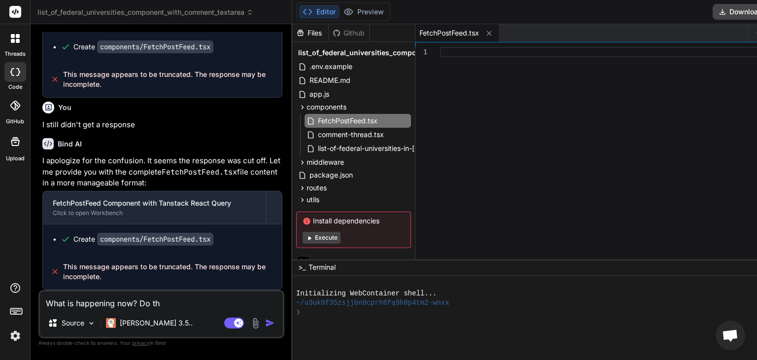
type textarea "What is happening now? Do thi"
type textarea "x"
type textarea "What is happening now? Do this"
type textarea "x"
type textarea "What is happening now? Do this"
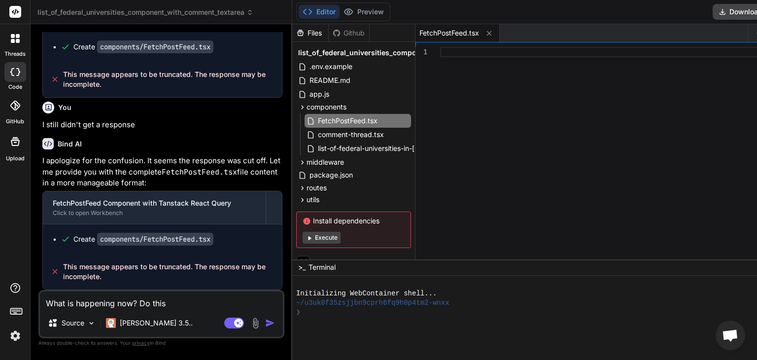
type textarea "x"
type textarea "What is happening now? Do this f"
type textarea "x"
type textarea "What is happening now? Do this fo"
type textarea "x"
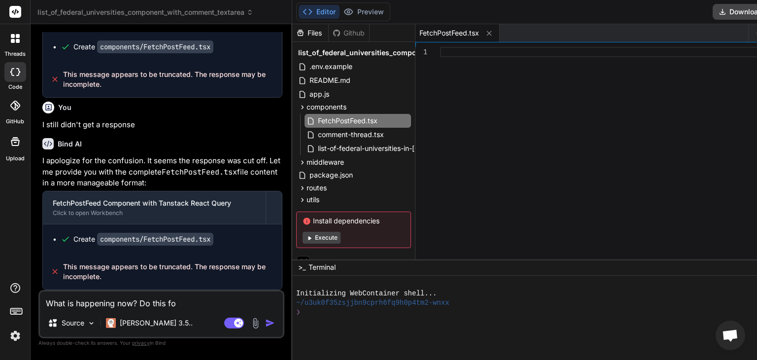
type textarea "What is happening now? Do this for"
type textarea "x"
type textarea "What is happening now? Do this for"
type textarea "x"
type textarea "What is happening now? Do this for m"
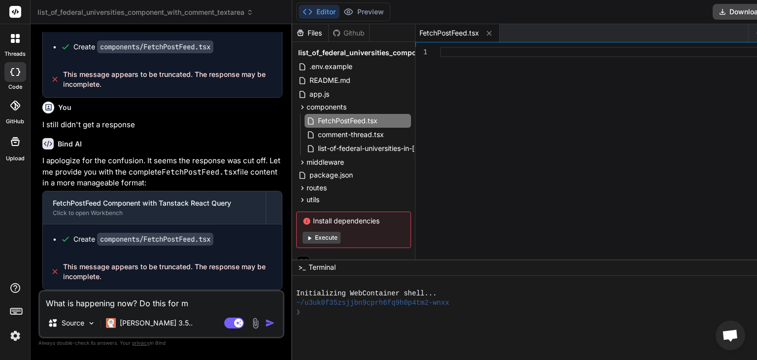
type textarea "x"
type textarea "What is happening now? Do this for me"
type textarea "x"
type textarea "What is happening now? Do this for me"
type textarea "x"
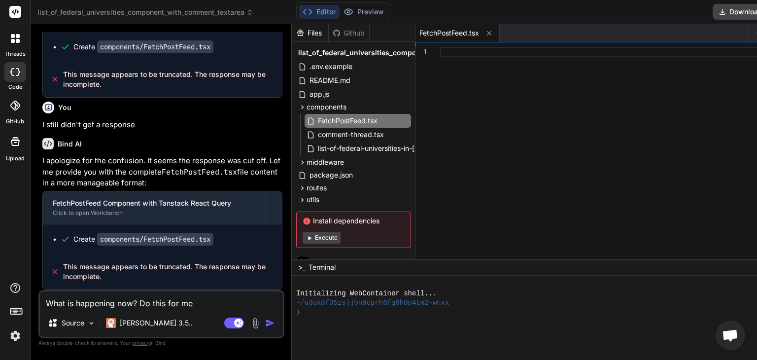
type textarea "What is happening now? Do this for me o"
type textarea "x"
type textarea "What is happening now? Do this for me on"
type textarea "x"
type textarea "What is happening now? Do this for me onc"
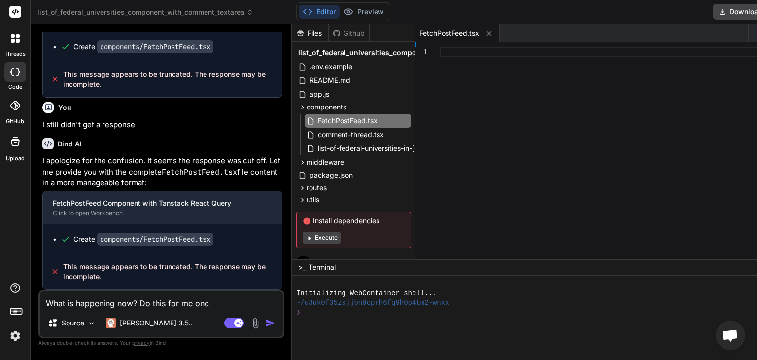
type textarea "x"
type textarea "What is happening now? Do this for me once"
type textarea "x"
type textarea "What is happening now? Do this for me once"
type textarea "x"
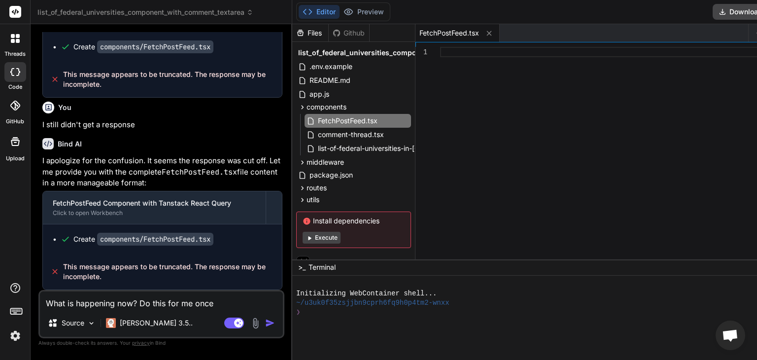
type textarea "What is happening now? Do this for me once a"
type textarea "x"
type textarea "What is happening now? Do this for me once an"
type textarea "x"
type textarea "What is happening now? Do this for me once and"
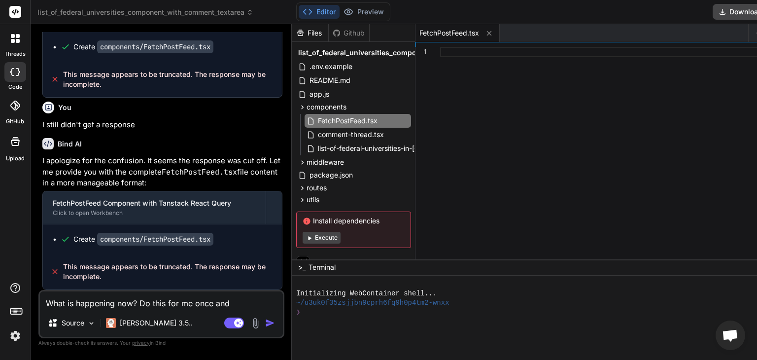
type textarea "x"
type textarea "What is happening now? Do this for me once and"
type textarea "x"
type textarea "What is happening now? Do this for me once and f"
type textarea "x"
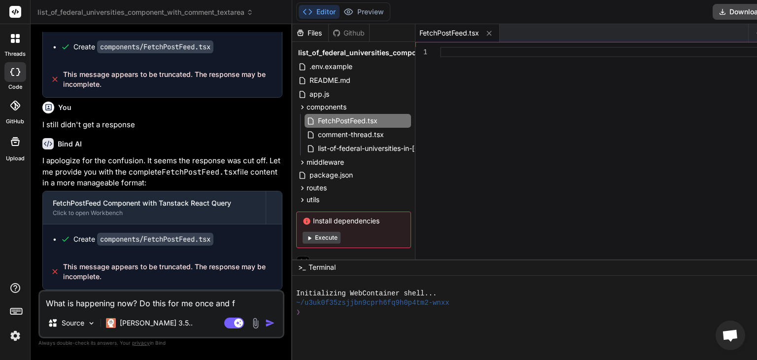
type textarea "What is happening now? Do this for me once and fo"
type textarea "x"
type textarea "What is happening now? Do this for me once and for"
type textarea "x"
type textarea "What is happening now? Do this for me once and for"
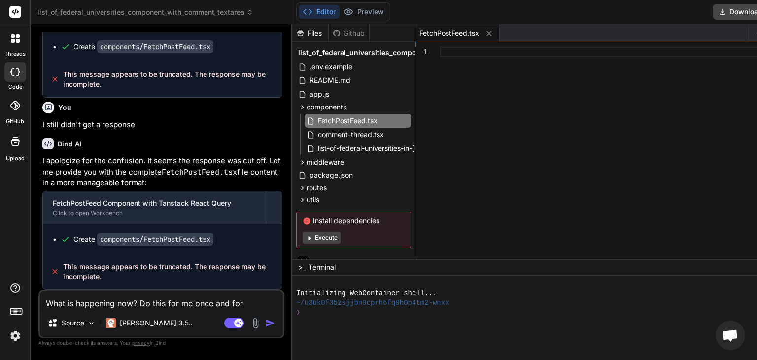
type textarea "x"
type textarea "What is happening now? Do this for me once and for a"
type textarea "x"
type textarea "What is happening now? Do this for me once and for al"
type textarea "x"
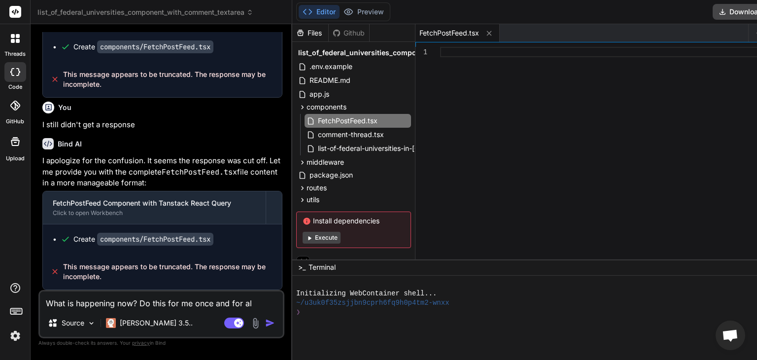
type textarea "What is happening now? Do this for me once and for all"
type textarea "x"
type textarea "What is happening now? Do this for me once and for all"
type textarea "x"
type textarea "What is happening now? Do this for me once and for all s"
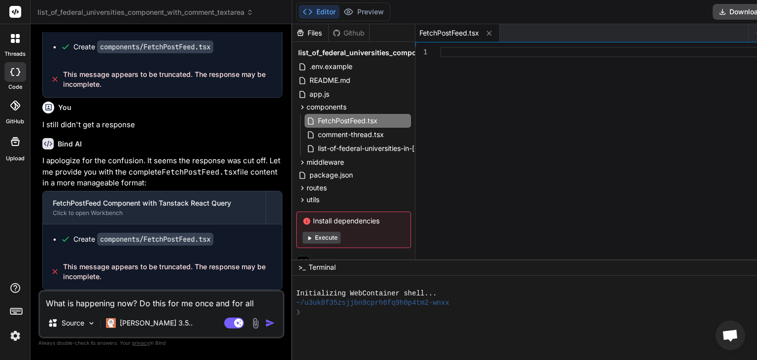
type textarea "x"
type textarea "What is happening now? Do this for me once and for all st"
type textarea "x"
type textarea "What is happening now? Do this for me once and for all sto"
type textarea "x"
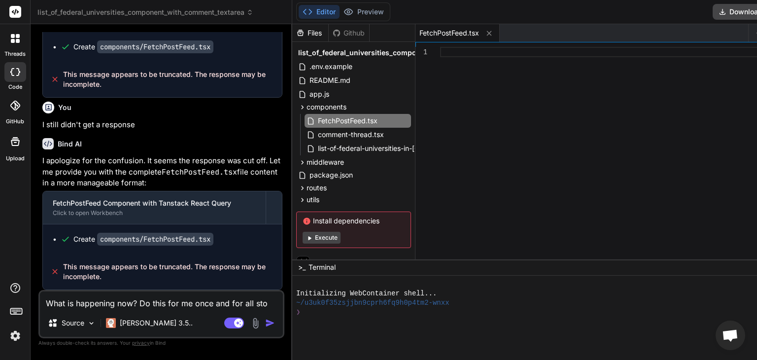
type textarea "What is happening now? Do this for me once and for all stop"
type textarea "x"
type textarea "What is happening now? Do this for me once and for all stop"
type textarea "x"
type textarea "What is happening now? Do this for me once and for all stop t"
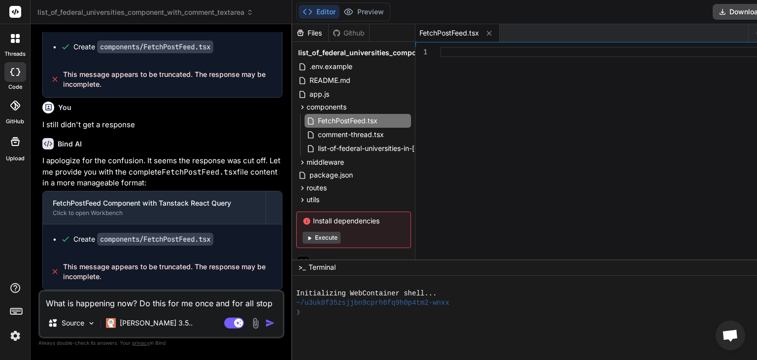
type textarea "x"
type textarea "What is happening now? Do this for me once and for all stop th"
type textarea "x"
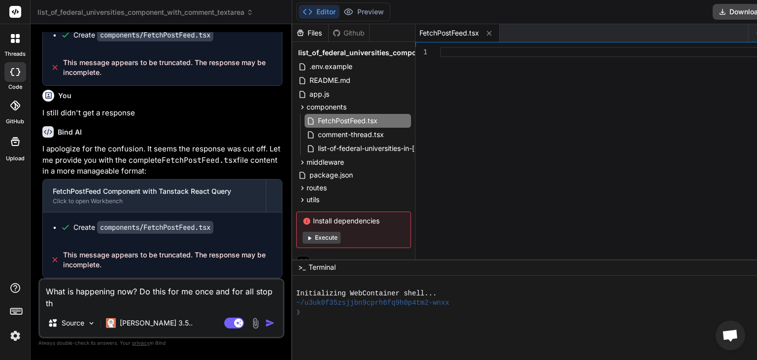
type textarea "What is happening now? Do this for me once and for all stop thi"
type textarea "x"
type textarea "What is happening now? Do this for me once and for all stop this"
type textarea "x"
type textarea "What is happening now? Do this for me once and for all stop this"
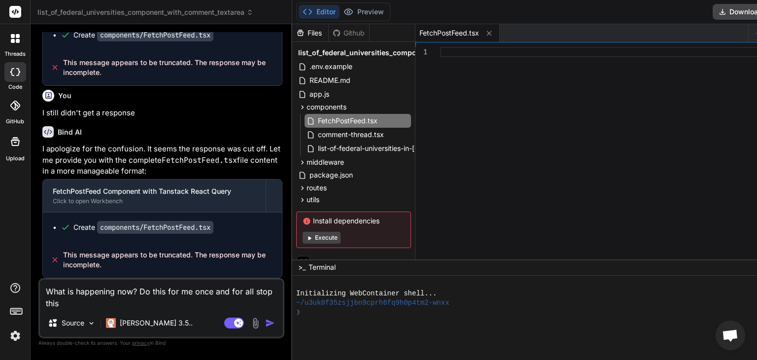
type textarea "x"
type textarea "What is happening now? Do this for me once and for all stop this"
type textarea "x"
type textarea "What is happening now? Do this for me once and for all stop thi"
type textarea "x"
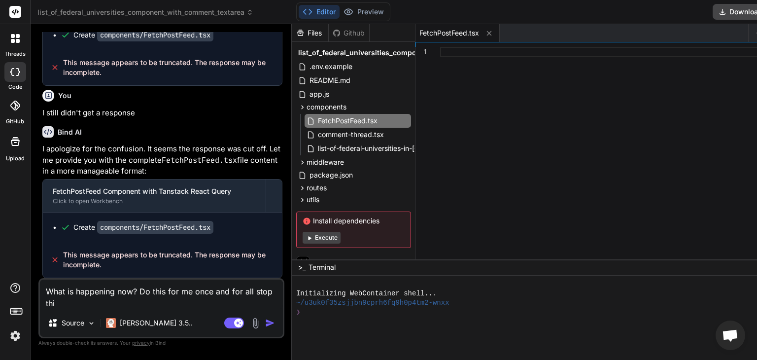
type textarea "What is happening now? Do this for me once and for all stop th"
type textarea "x"
type textarea "What is happening now? Do this for me once and for all stop t"
type textarea "x"
type textarea "What is happening now? Do this for me once and for all stop"
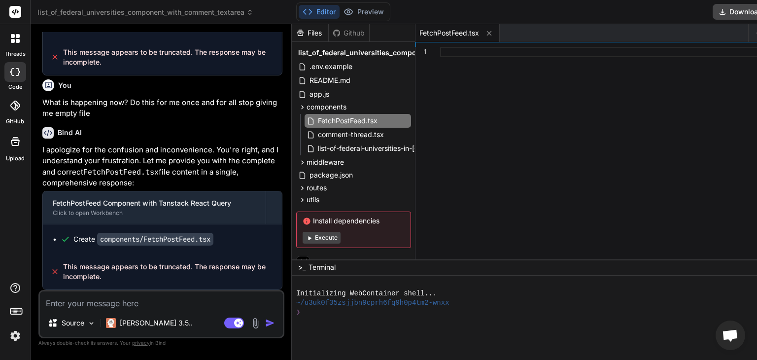
scroll to position [9651, 0]
click at [16, 45] on div at bounding box center [15, 38] width 21 height 21
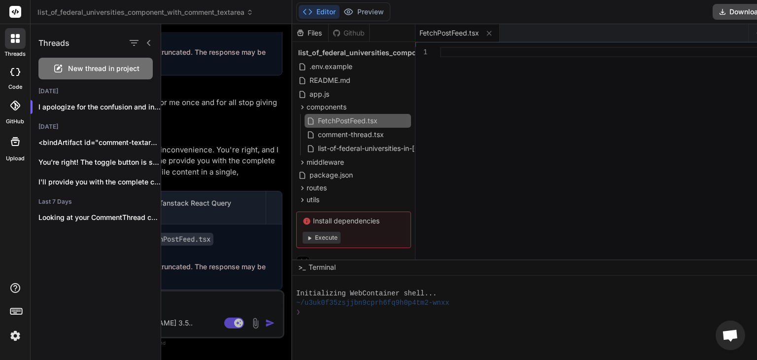
click at [95, 70] on span "New thread in project" at bounding box center [103, 69] width 71 height 10
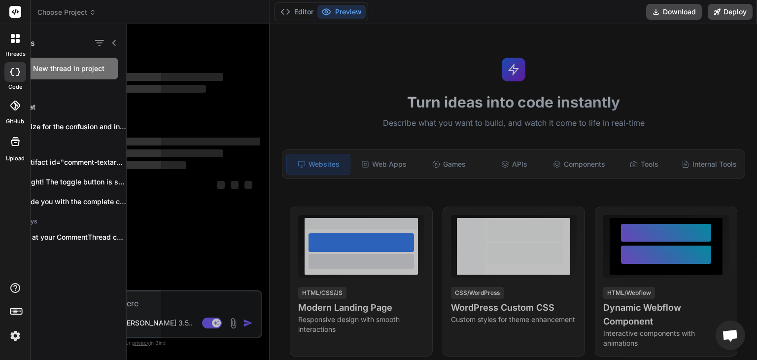
scroll to position [0, 0]
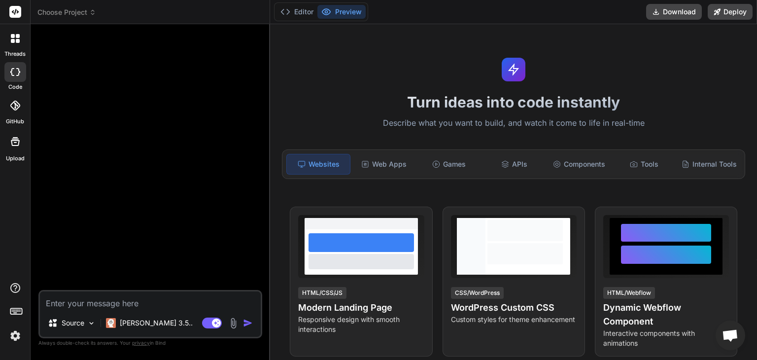
click at [140, 302] on textarea at bounding box center [150, 300] width 221 height 18
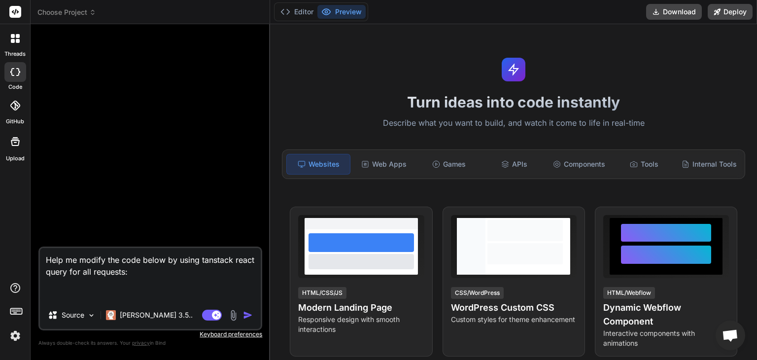
paste textarea "'use client'; import React, { useEffect, useState } from 'react'; import { BsX …"
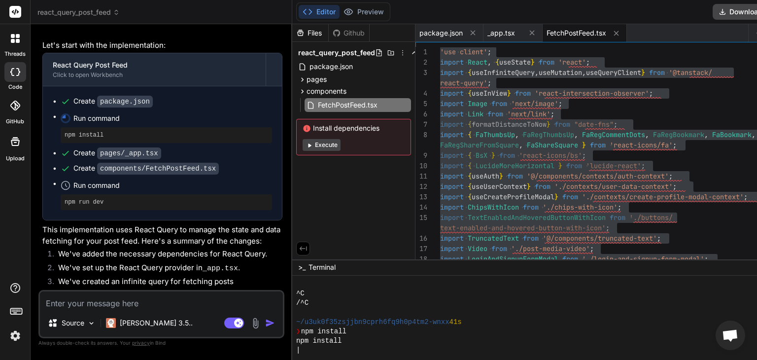
click at [158, 303] on textarea at bounding box center [161, 300] width 243 height 18
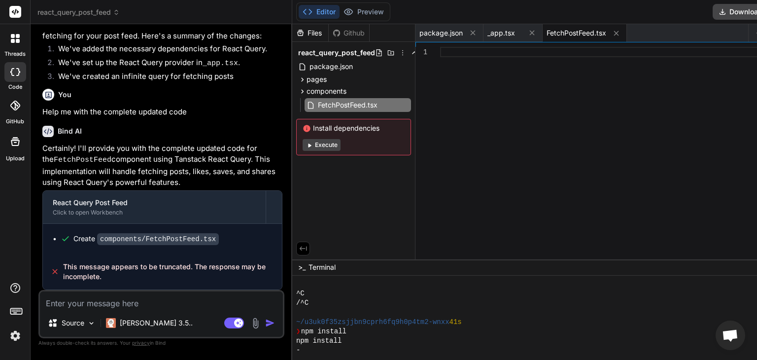
scroll to position [7947, 0]
